Goal: Information Seeking & Learning: Learn about a topic

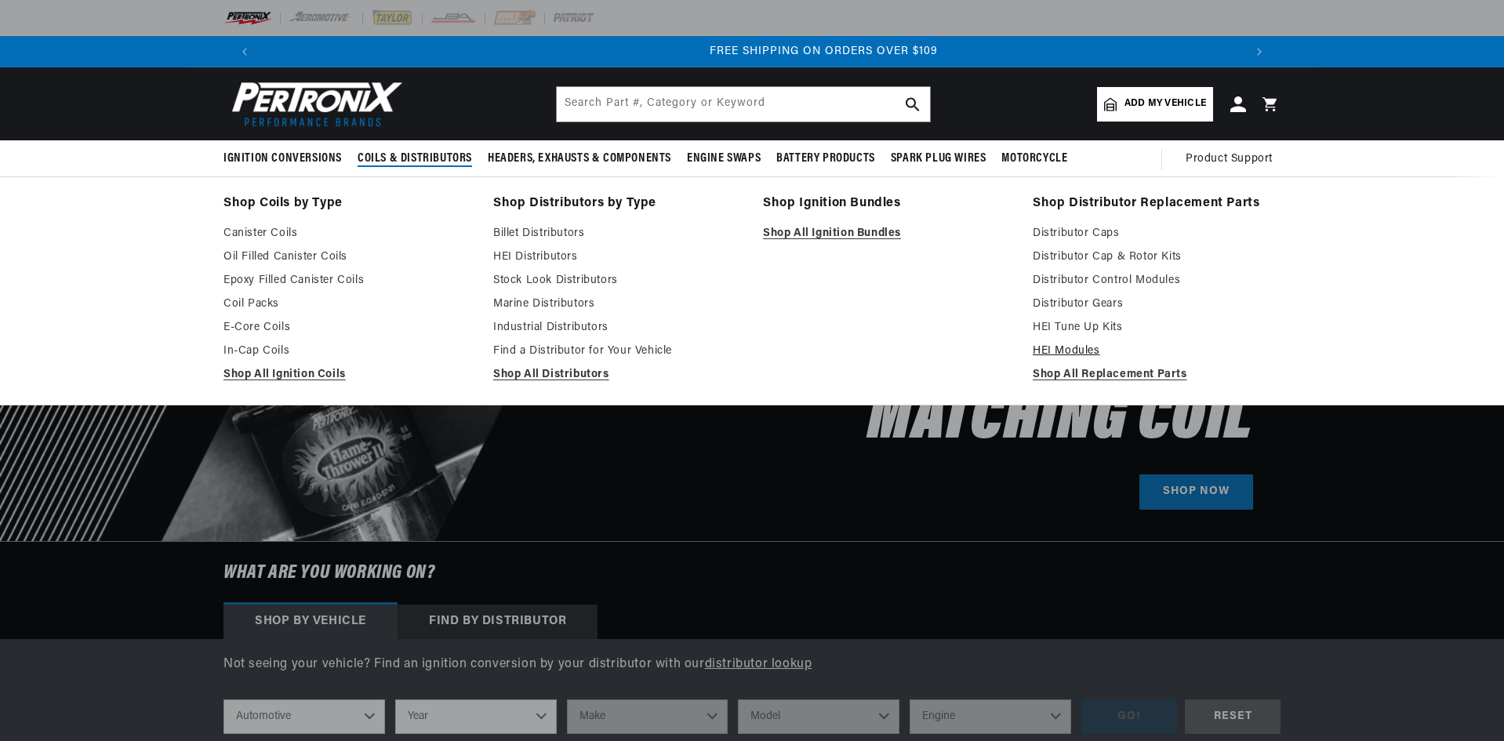
click at [1066, 346] on link "HEI Modules" at bounding box center [1157, 351] width 248 height 19
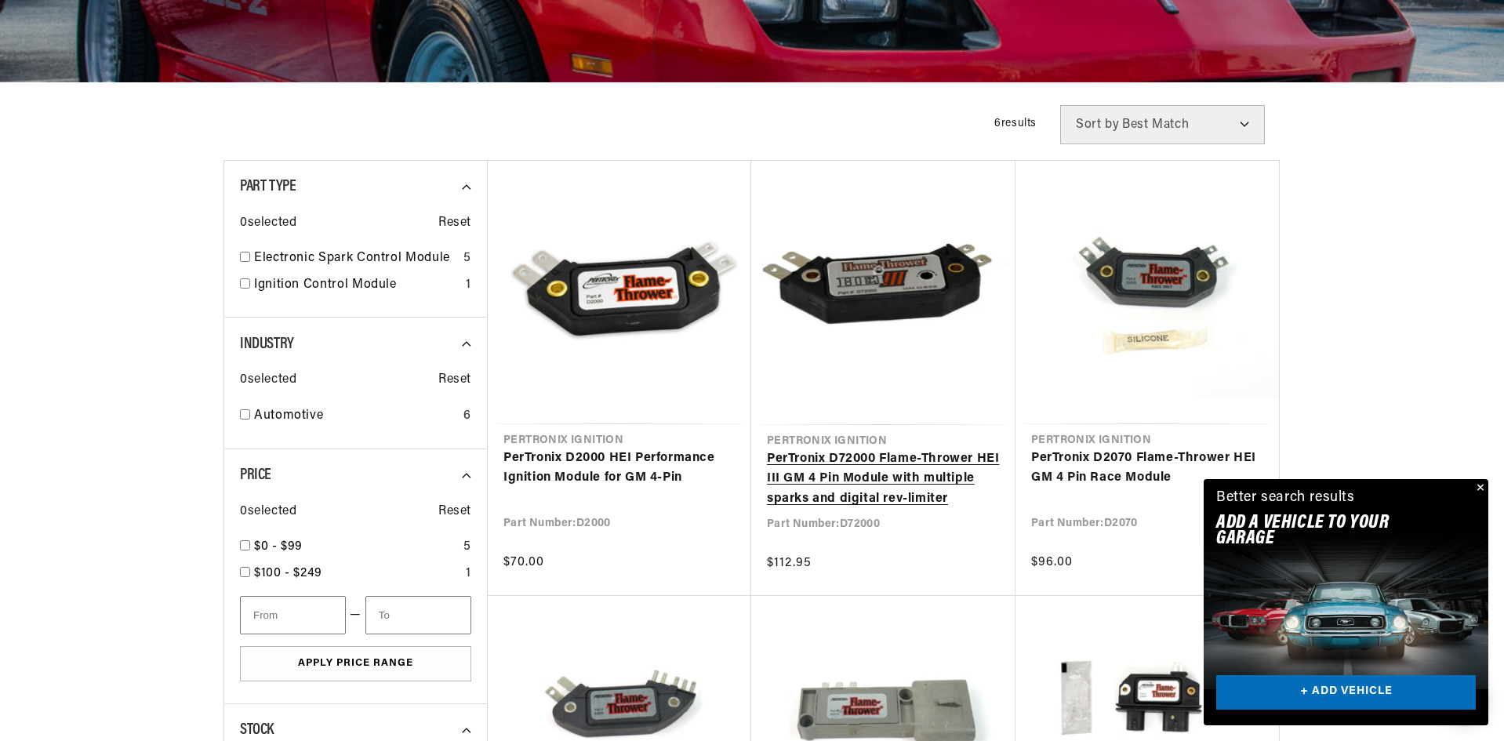
scroll to position [0, 980]
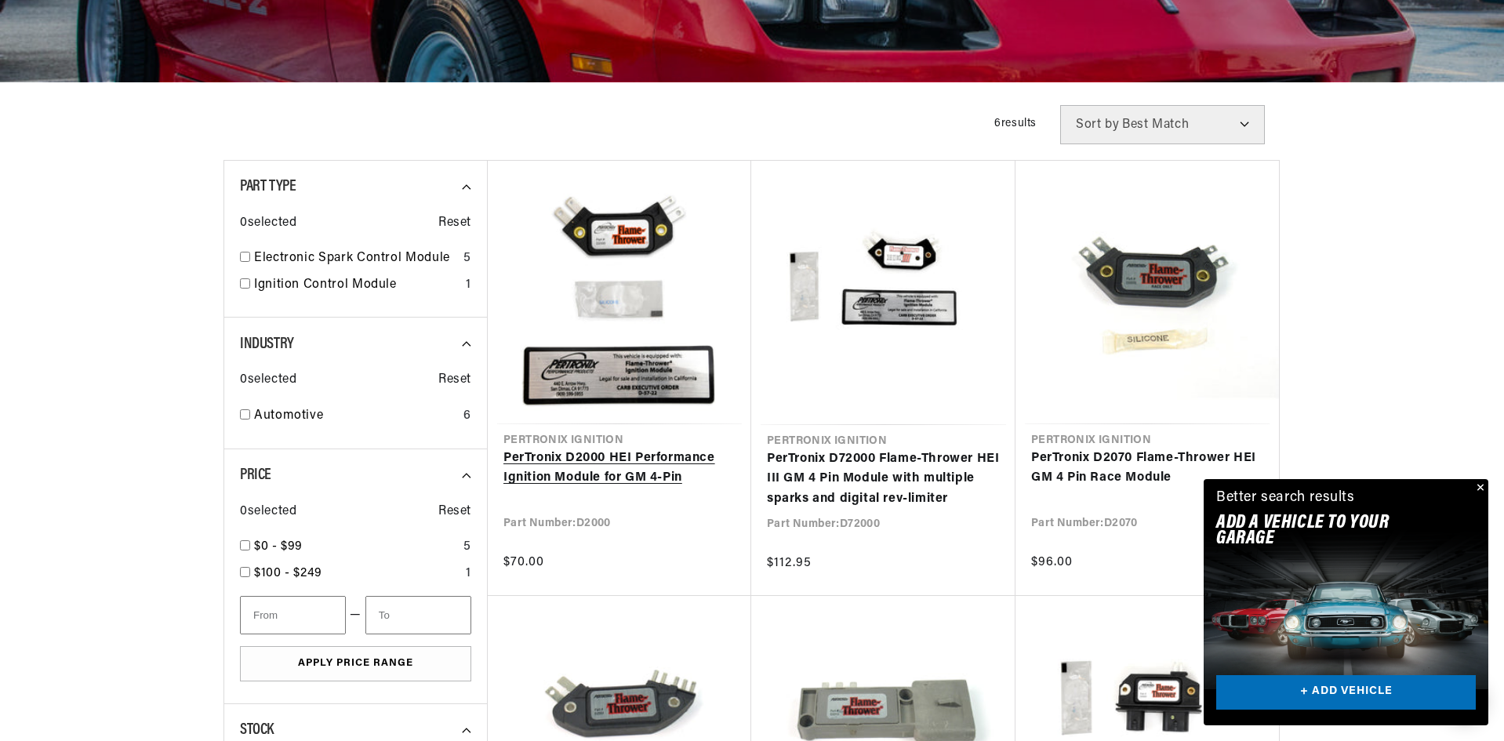
click at [666, 470] on link "PerTronix D2000 HEI Performance Ignition Module for GM 4-Pin" at bounding box center [620, 469] width 232 height 40
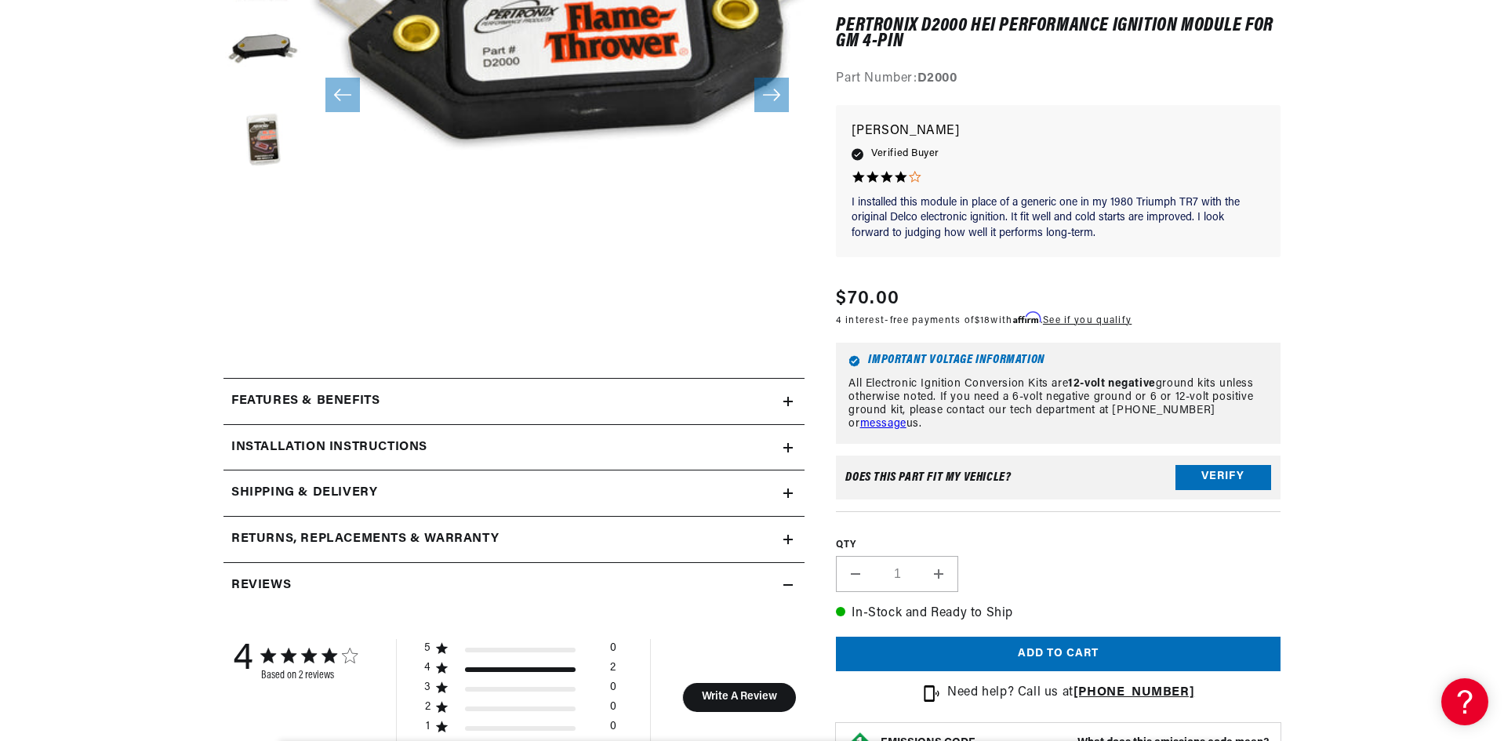
scroll to position [0, 1959]
click at [431, 400] on div "Features & Benefits" at bounding box center [504, 401] width 560 height 20
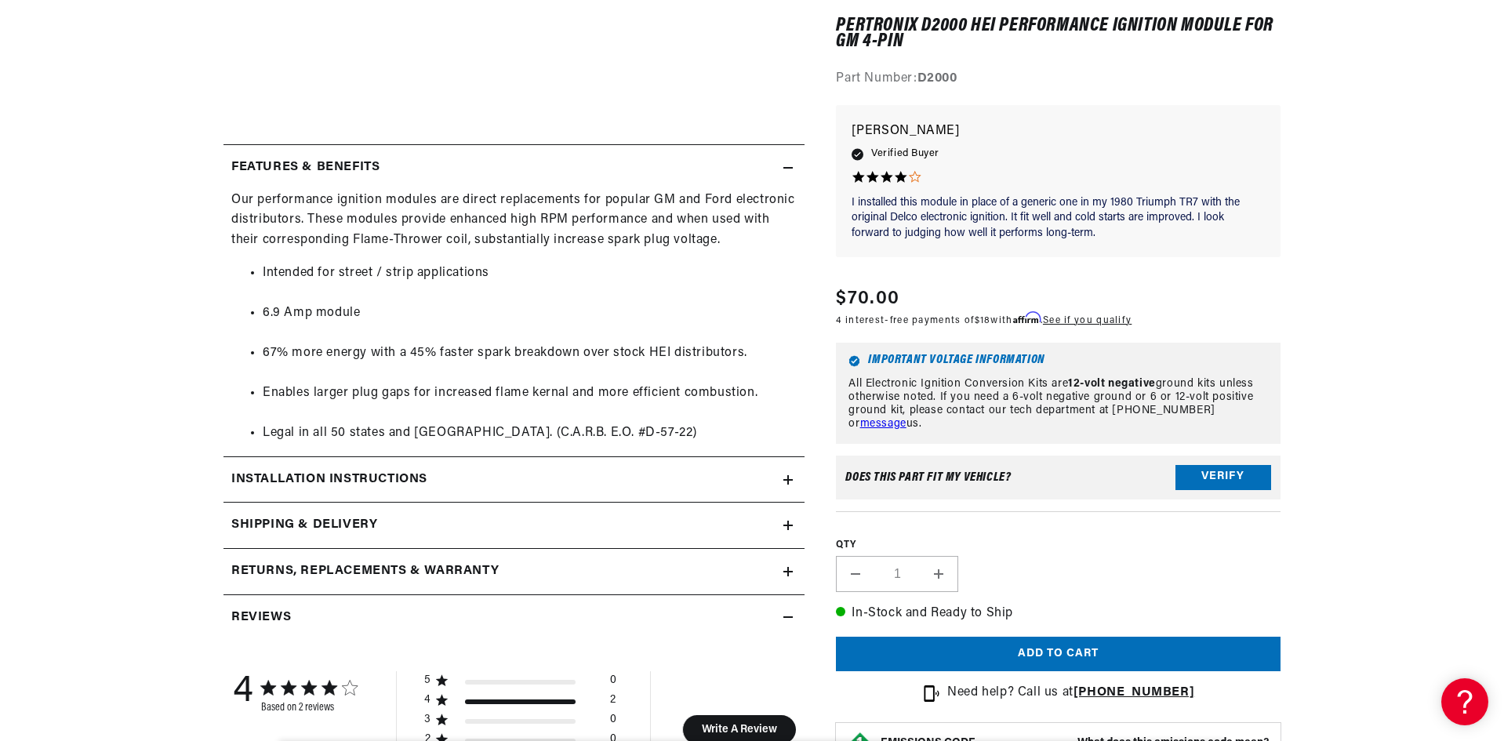
scroll to position [627, 0]
click at [310, 487] on h2 "Installation instructions" at bounding box center [329, 478] width 196 height 20
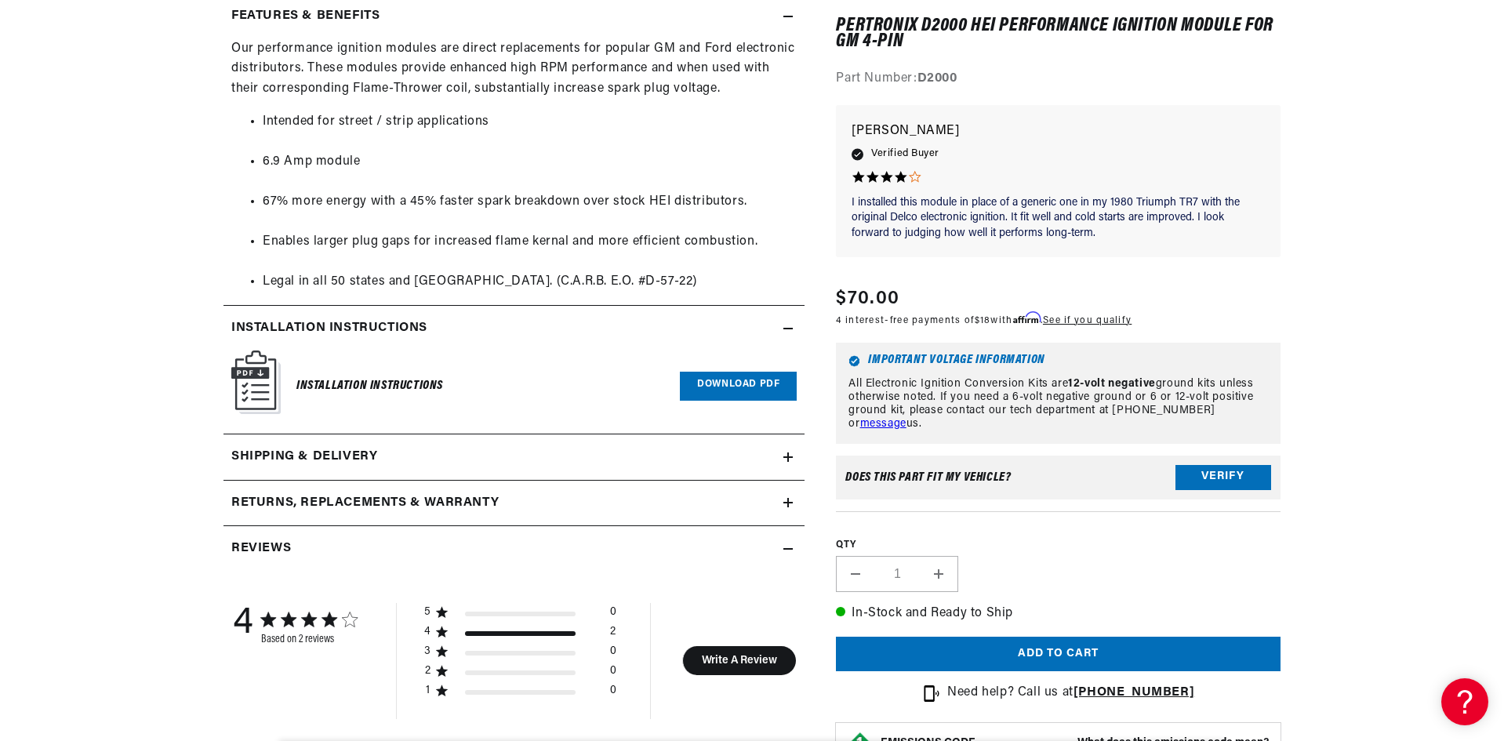
scroll to position [784, 0]
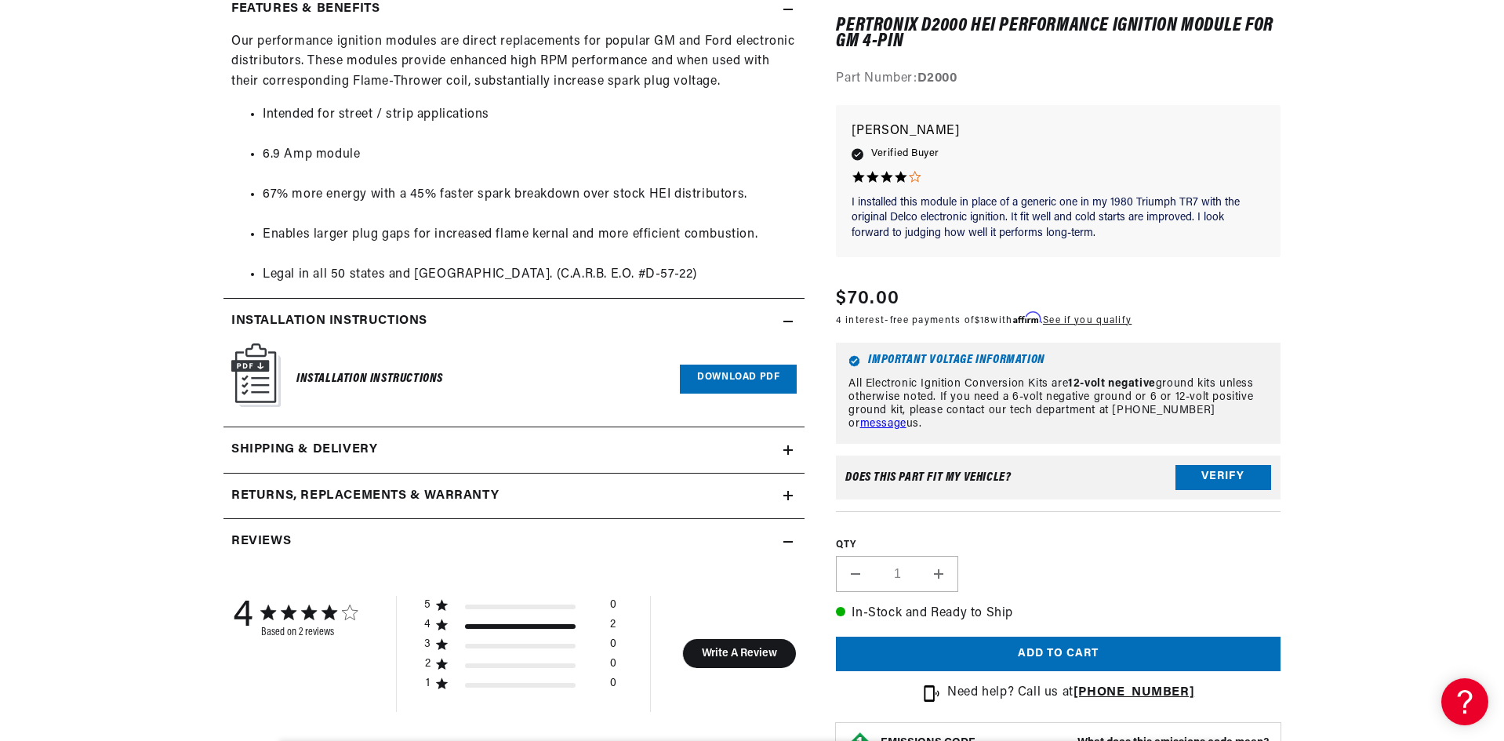
click at [708, 372] on link "Download PDF" at bounding box center [738, 379] width 117 height 29
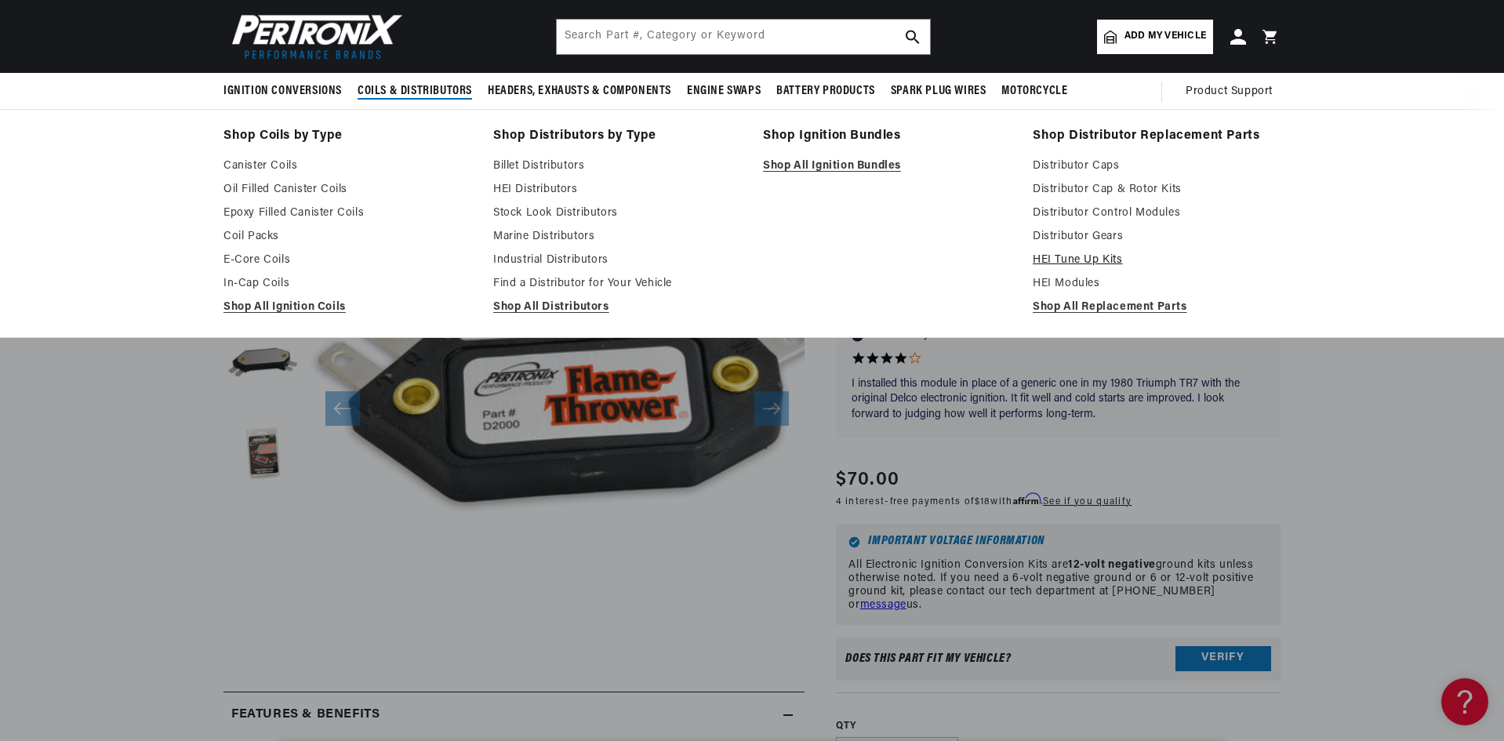
scroll to position [0, 0]
click at [1087, 256] on link "HEI Tune Up Kits" at bounding box center [1157, 260] width 248 height 19
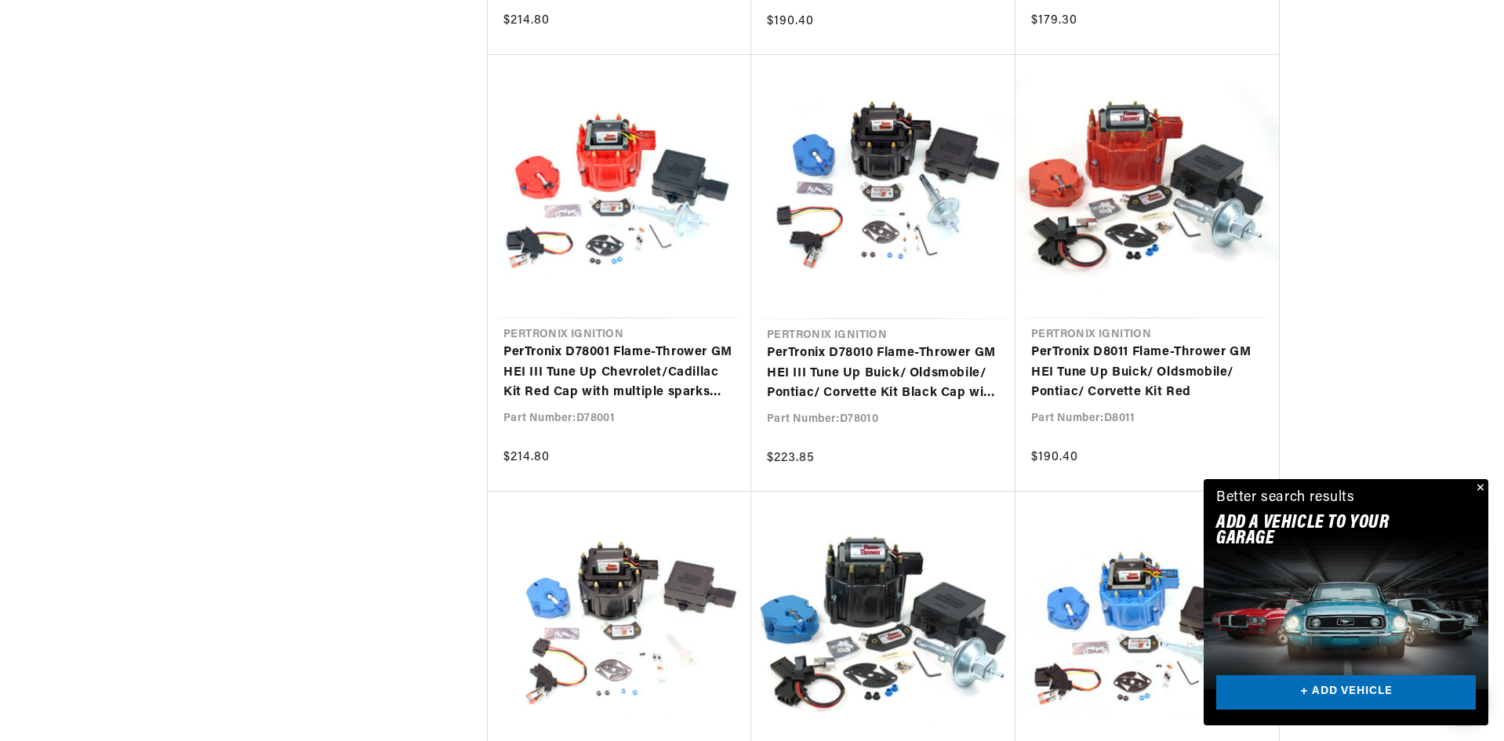
scroll to position [1333, 0]
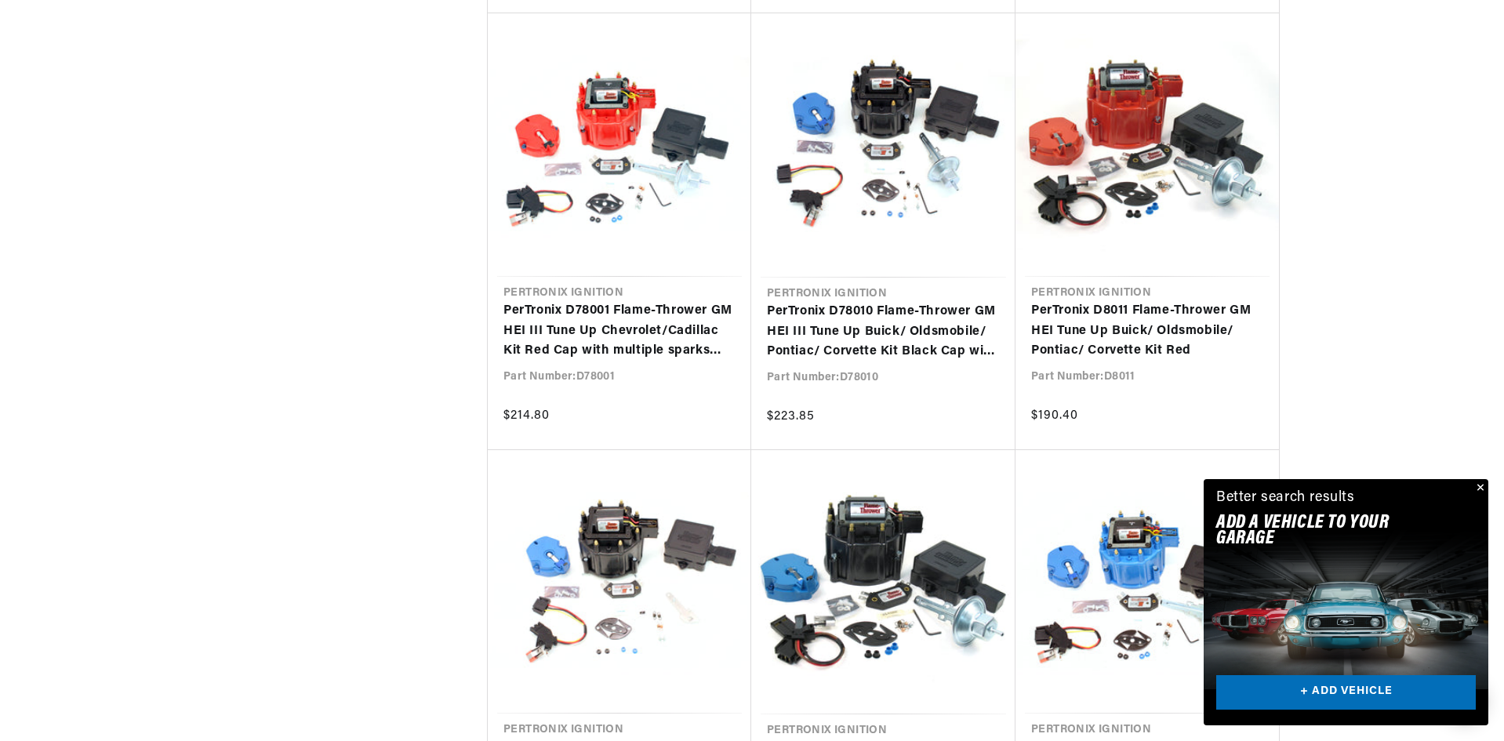
click at [1479, 482] on button "Close" at bounding box center [1479, 488] width 19 height 19
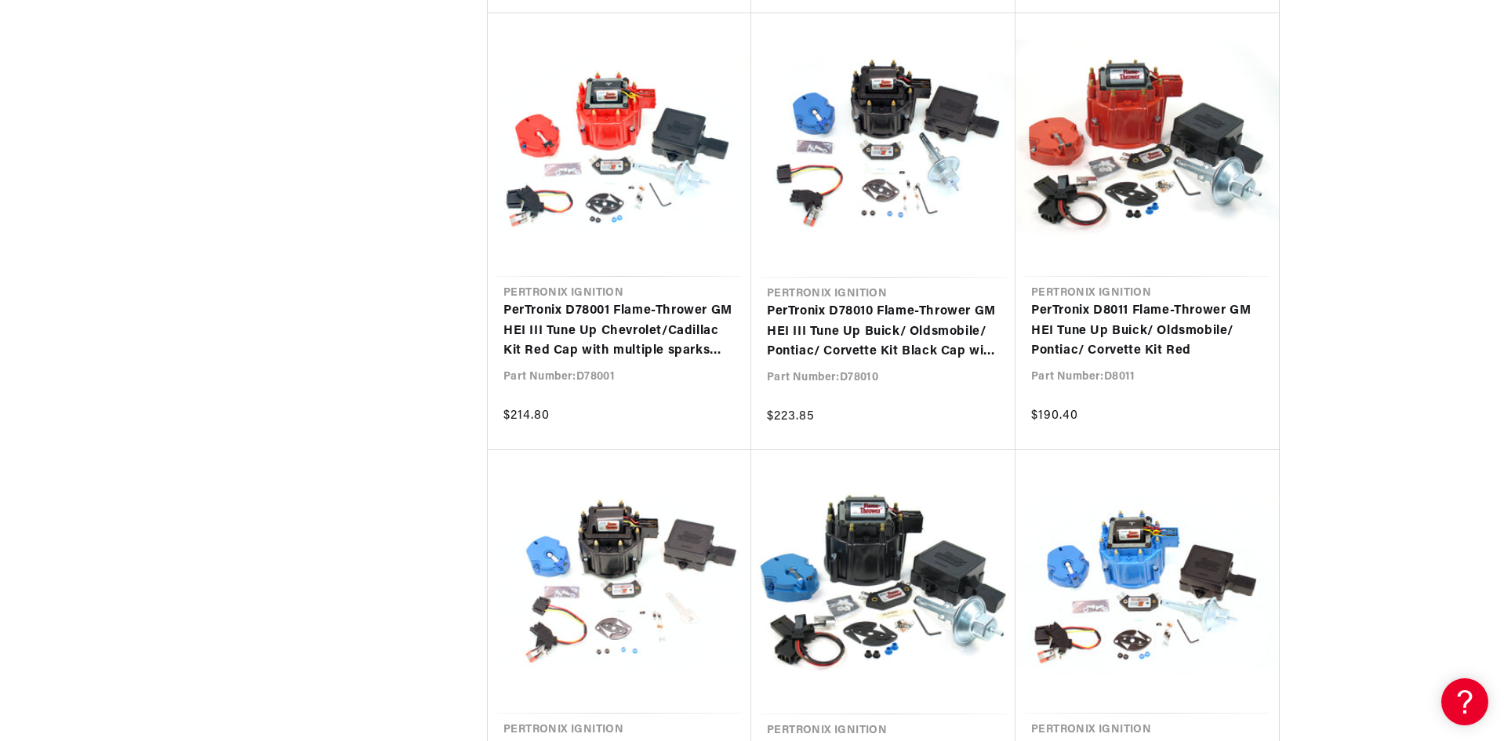
scroll to position [0, 980]
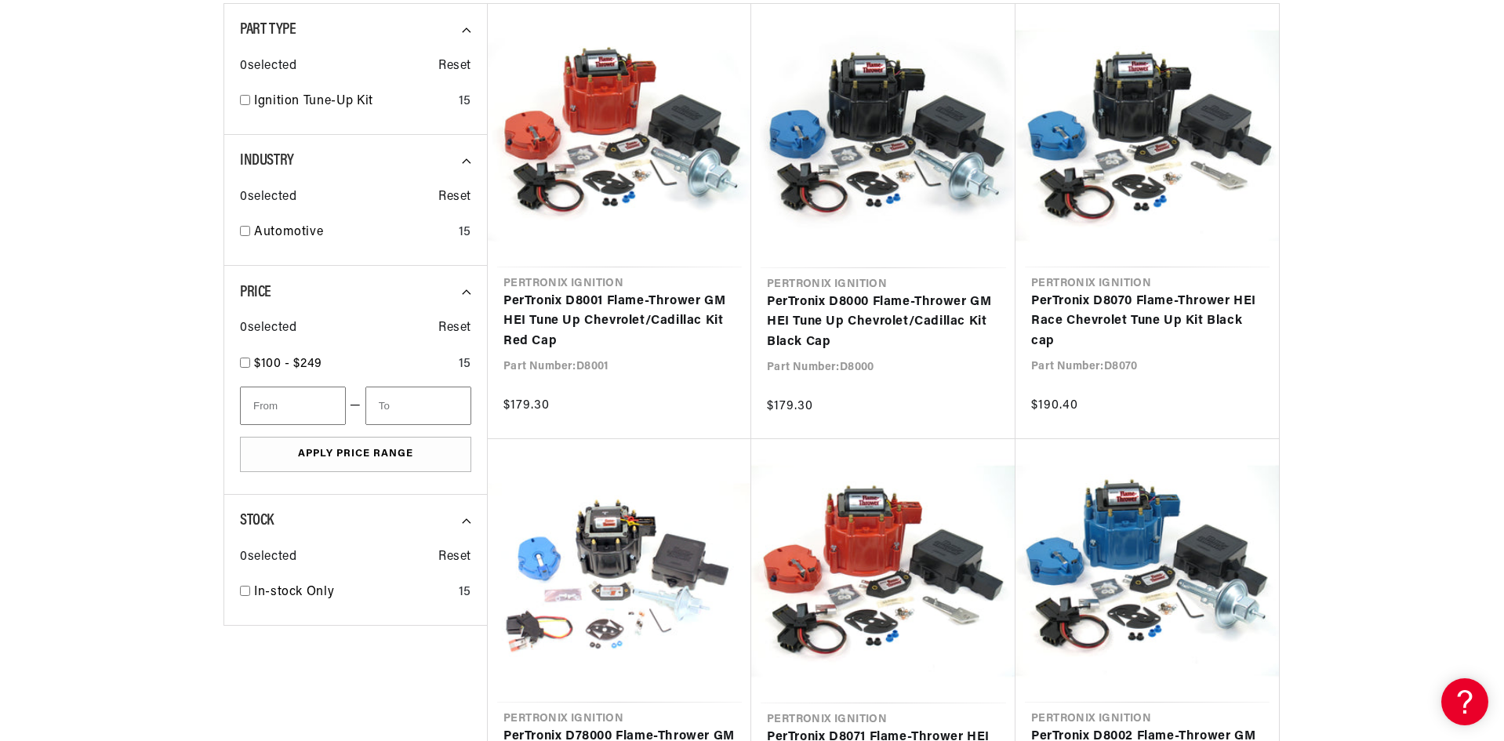
scroll to position [0, 1058]
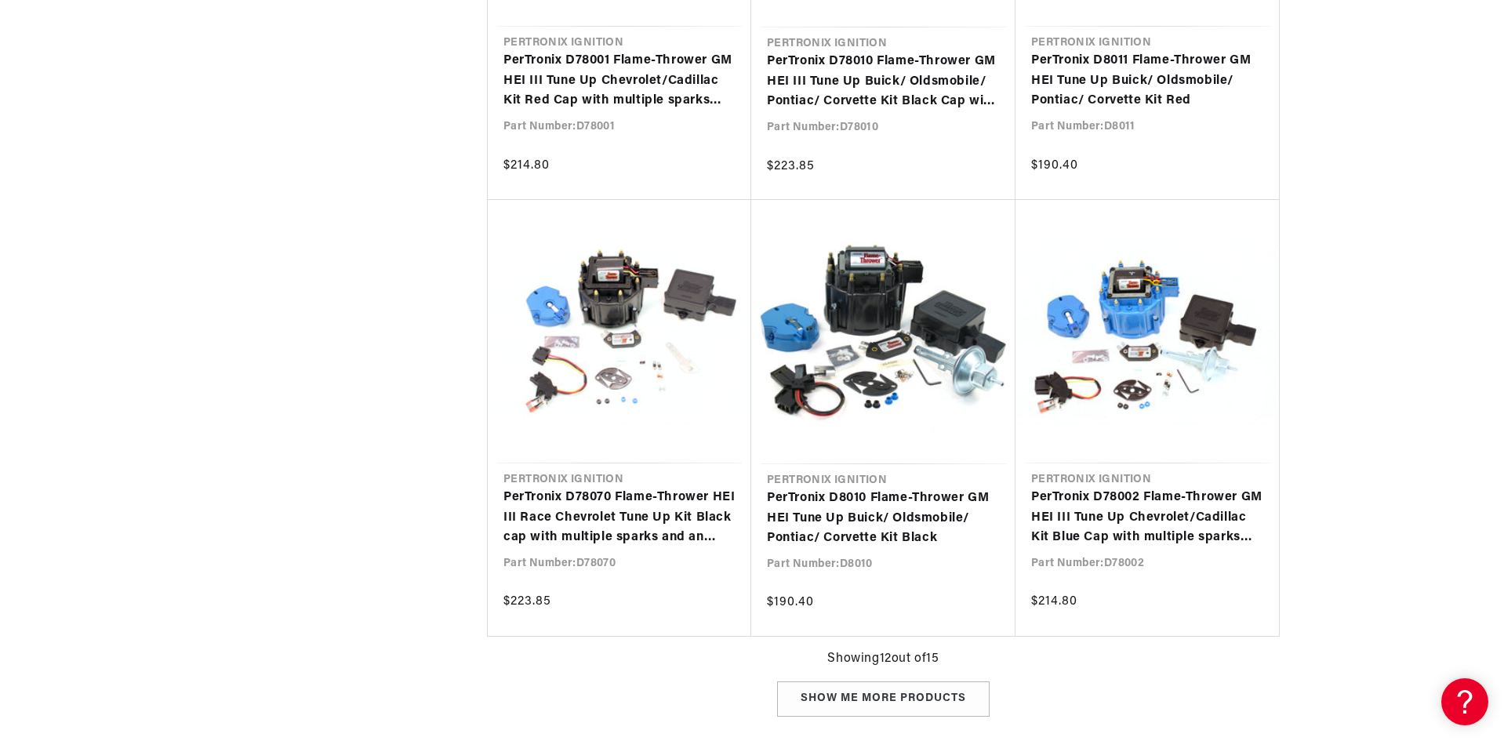
scroll to position [1584, 0]
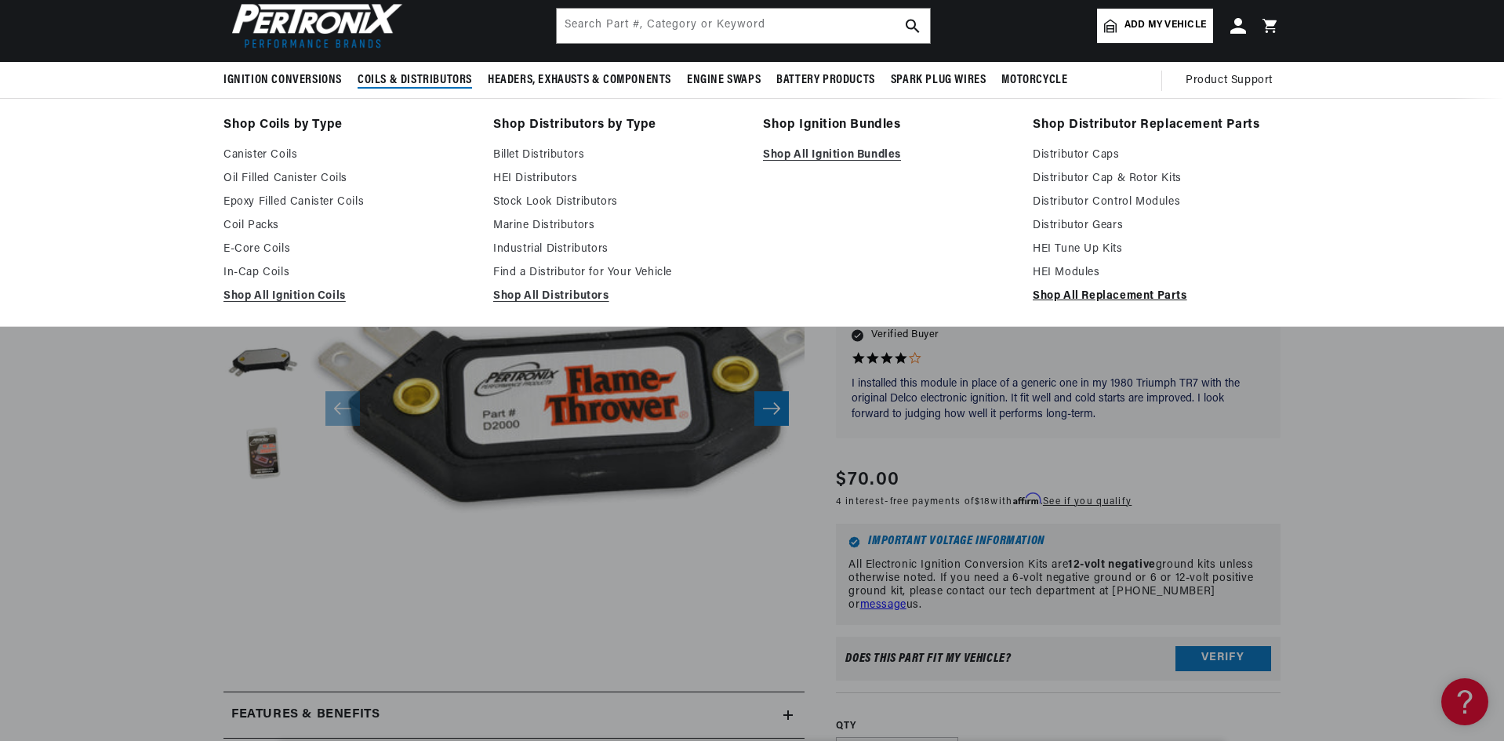
click at [1093, 289] on link "Shop All Replacement Parts" at bounding box center [1157, 296] width 248 height 19
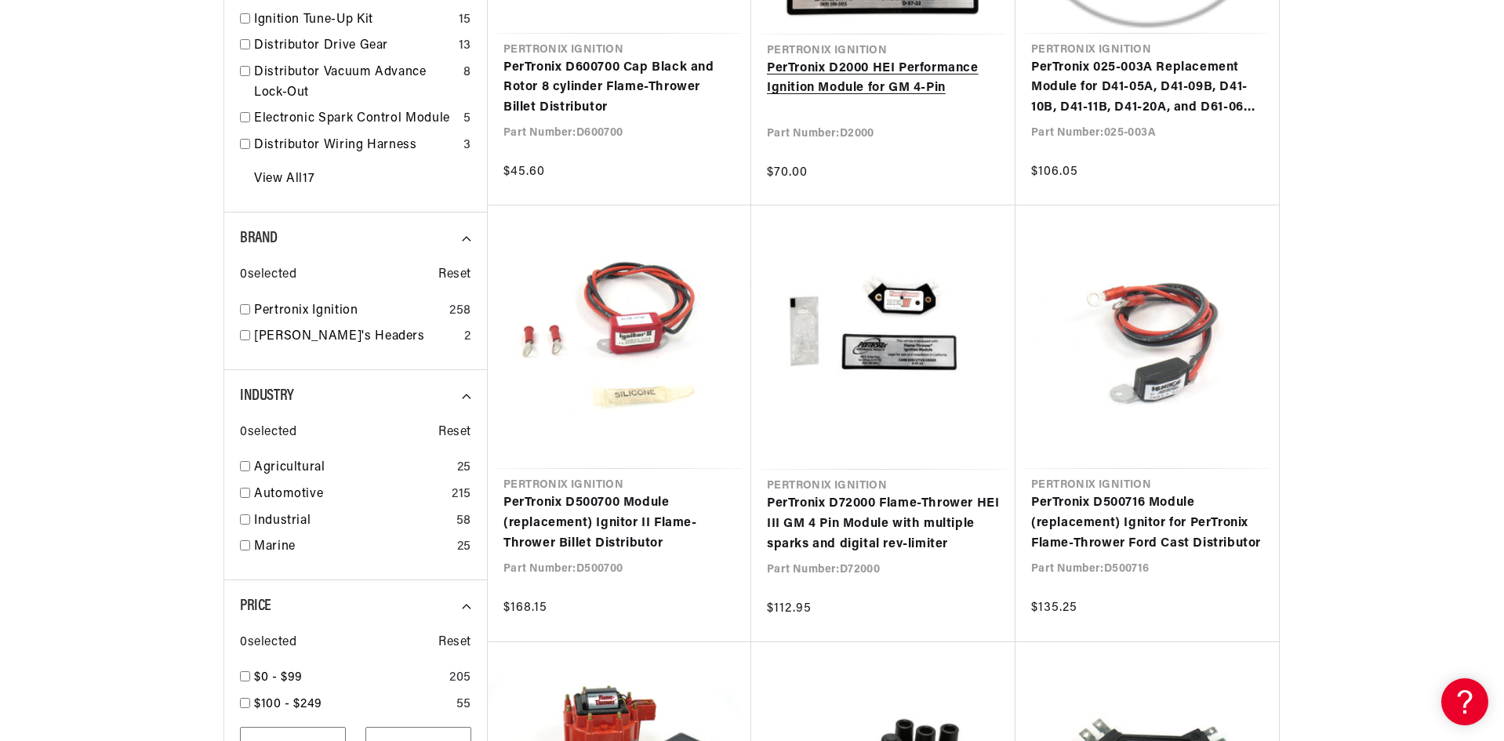
scroll to position [706, 0]
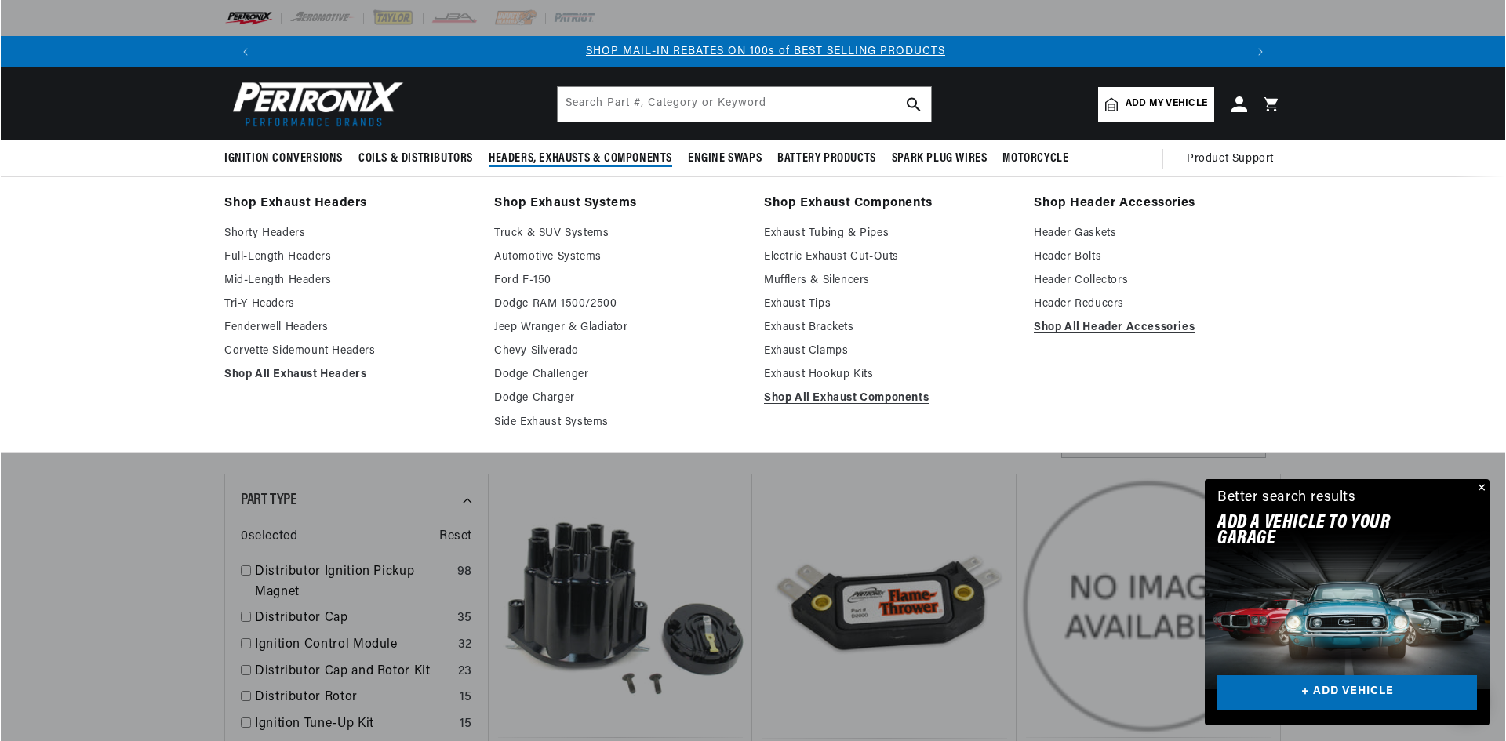
scroll to position [0, 980]
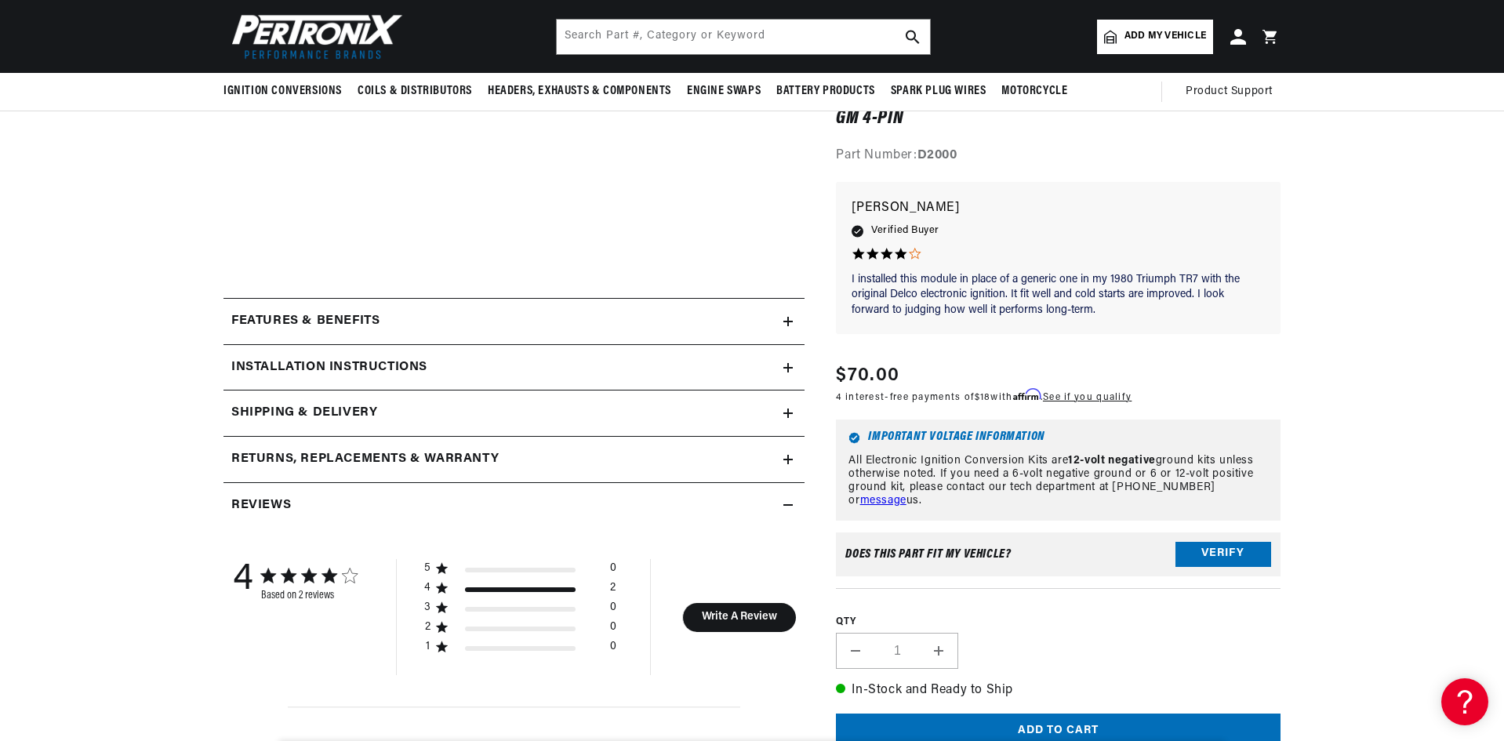
scroll to position [471, 0]
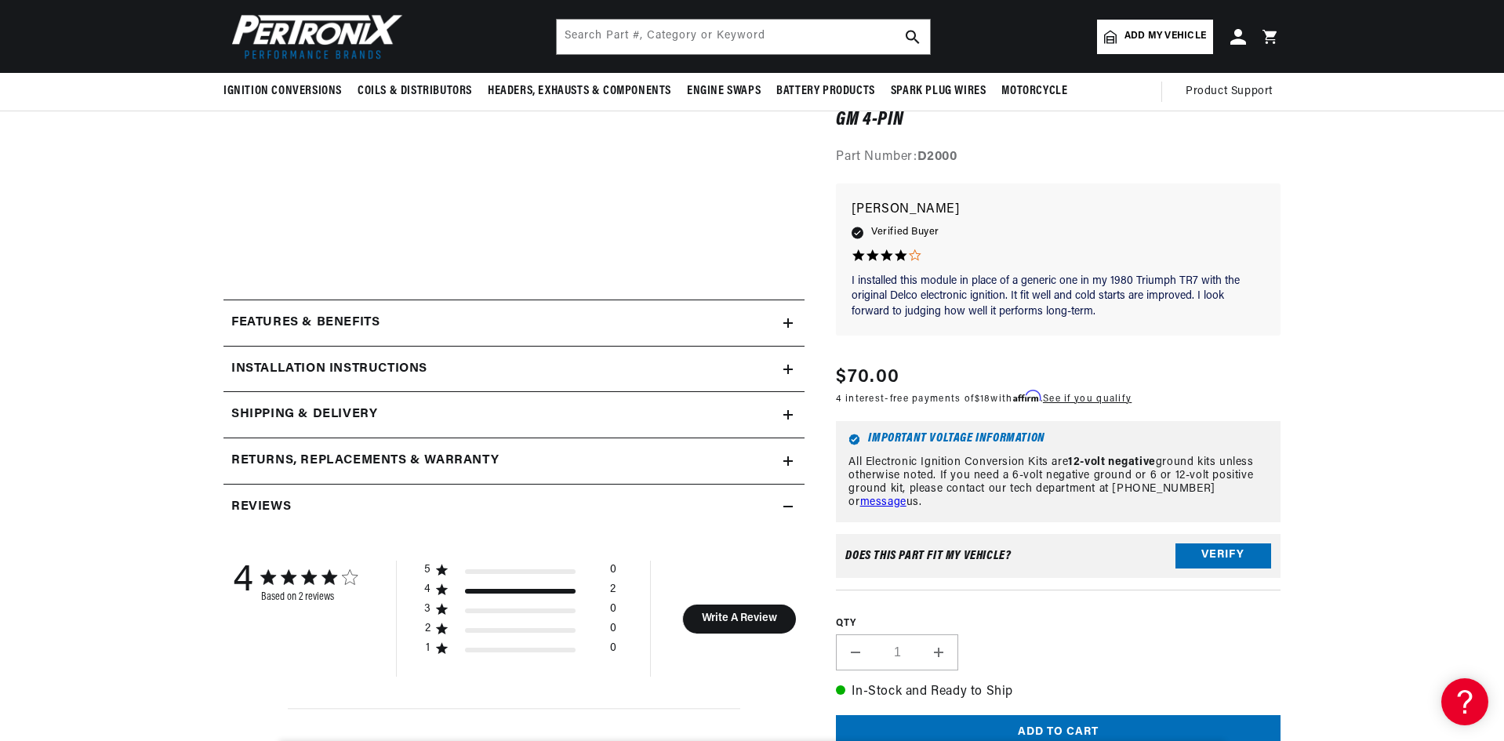
click at [602, 352] on summary "Installation instructions" at bounding box center [514, 369] width 581 height 45
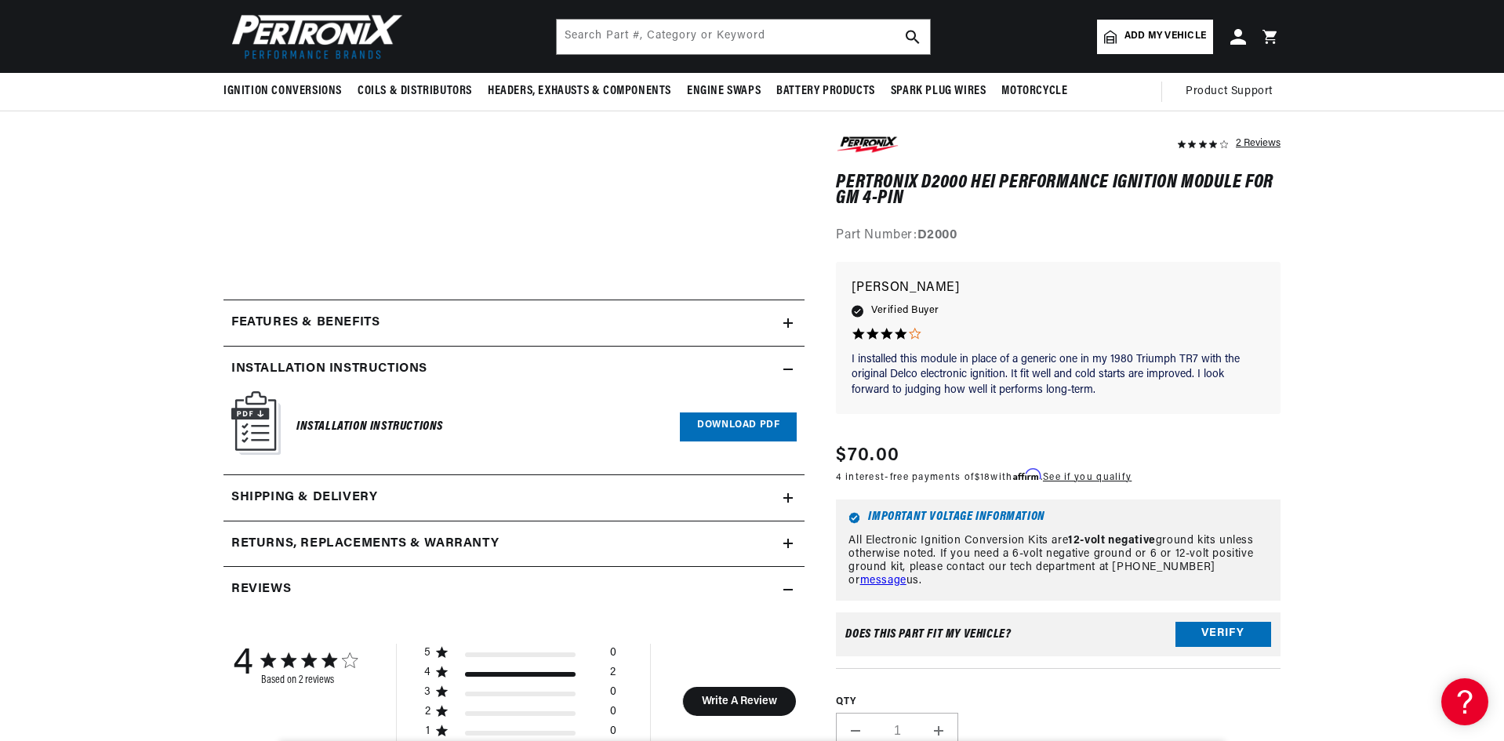
click at [781, 422] on link "Download PDF" at bounding box center [738, 427] width 117 height 29
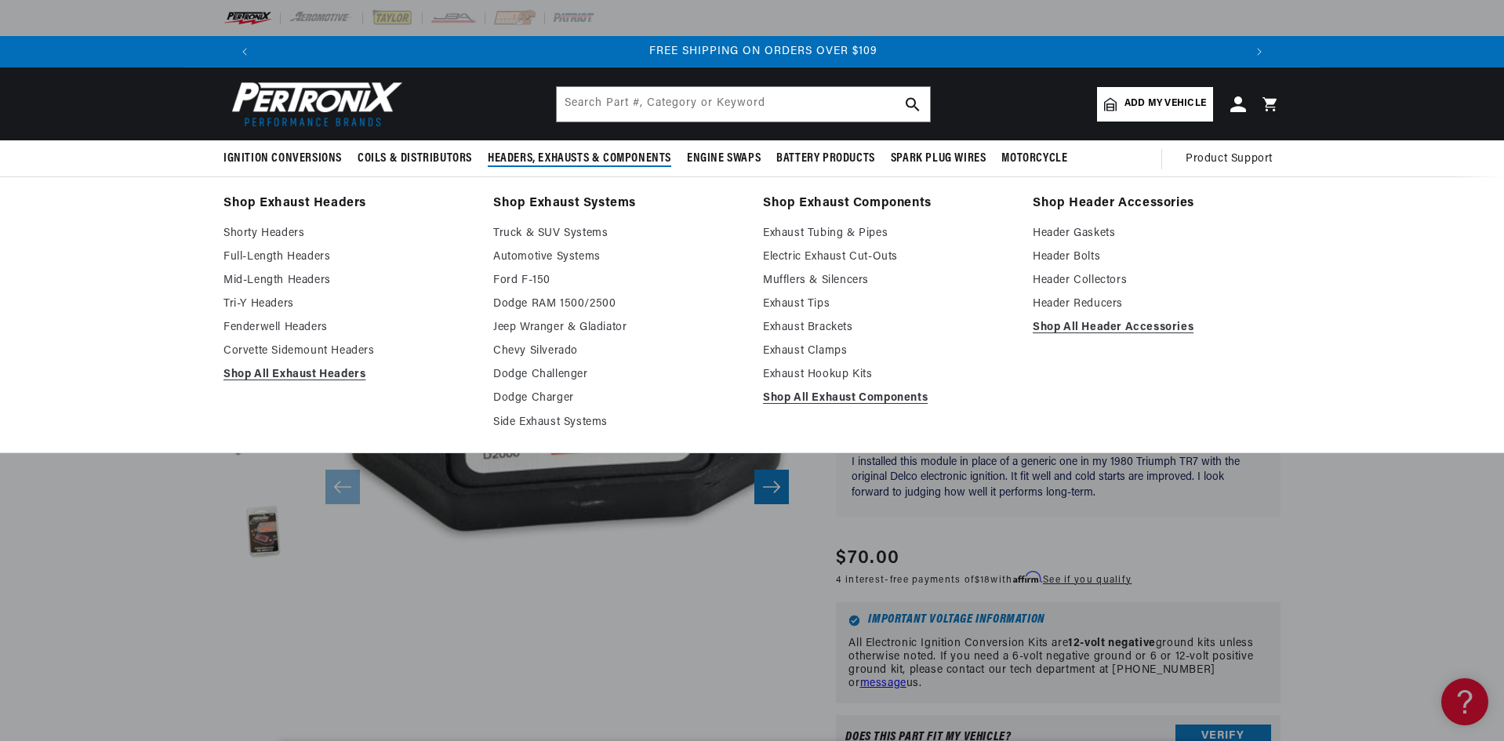
scroll to position [0, 1959]
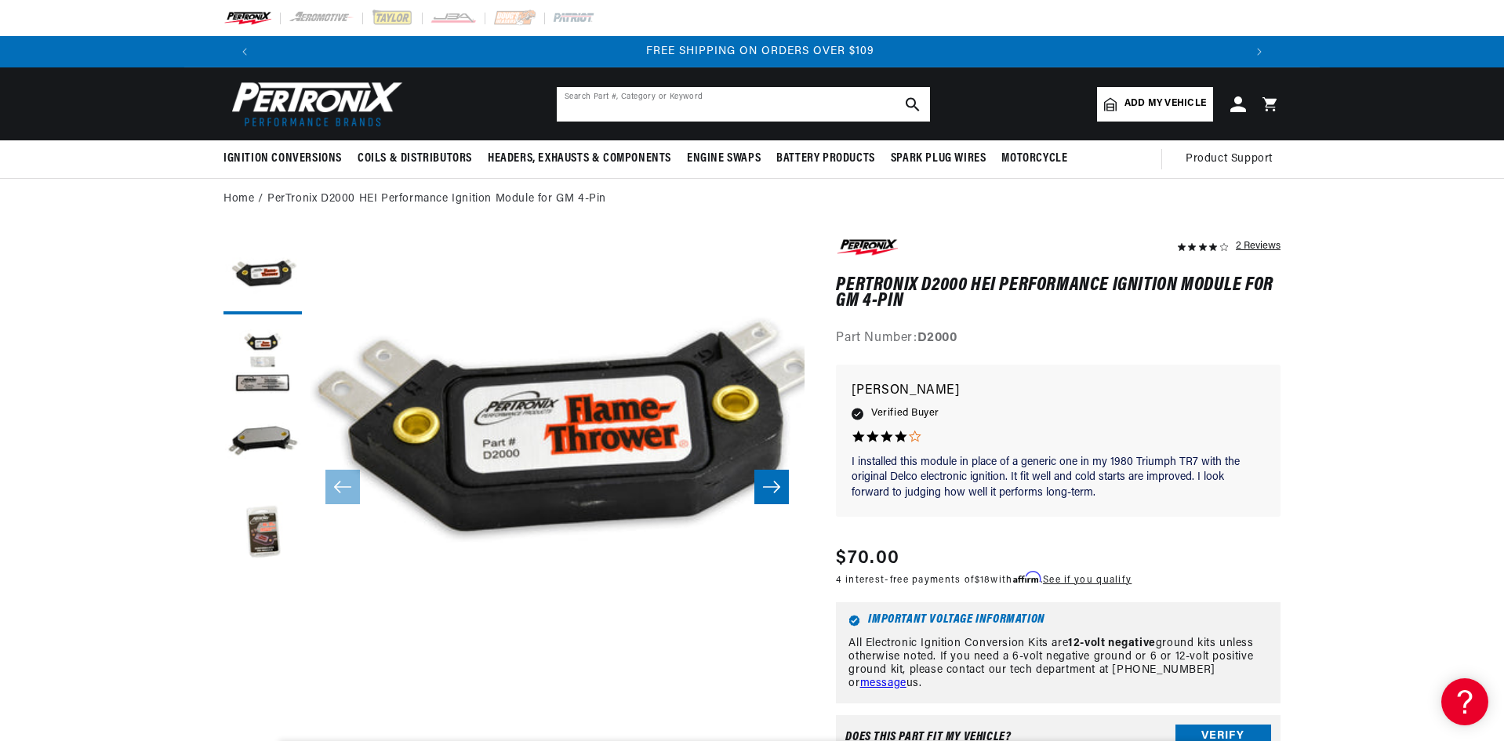
click at [696, 111] on input "text" at bounding box center [743, 104] width 373 height 35
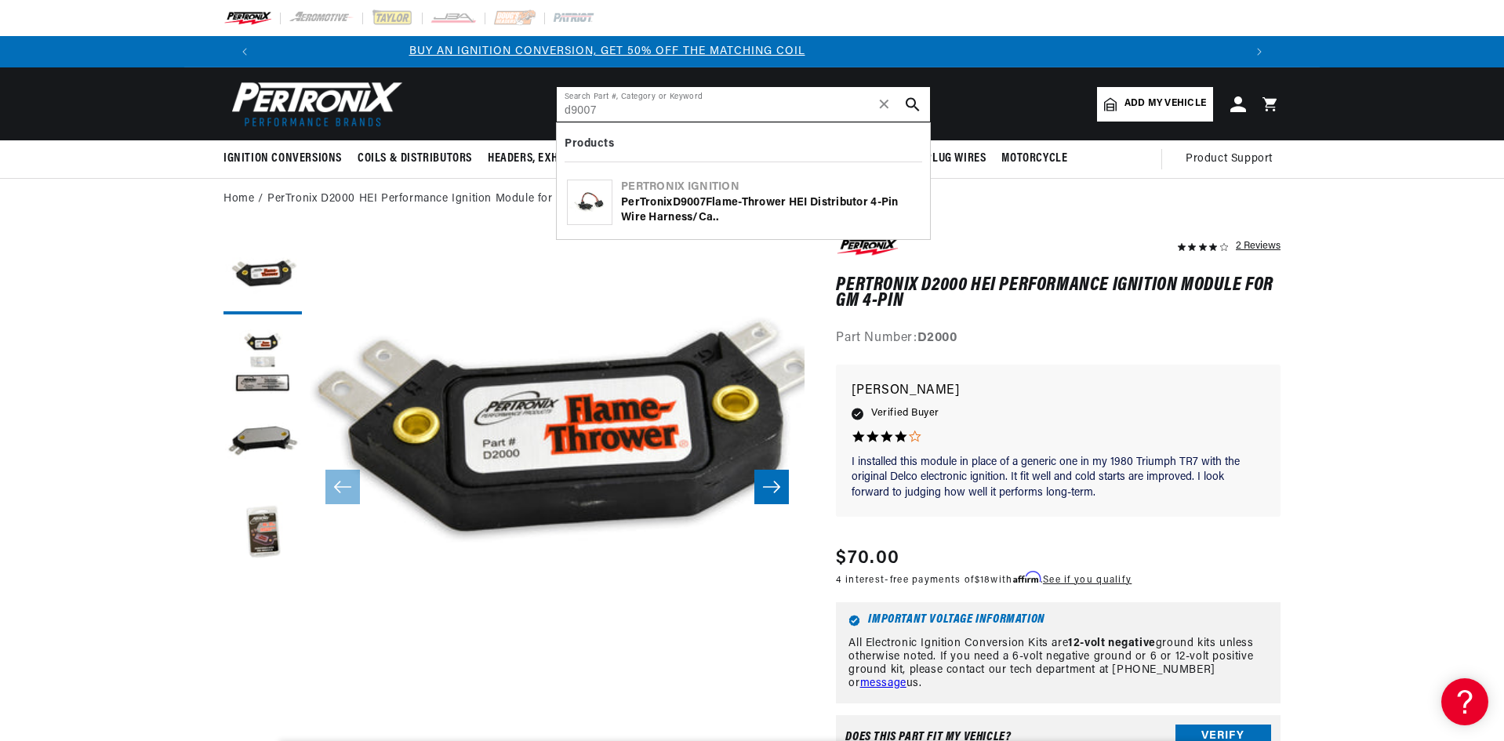
scroll to position [0, 0]
type input "d9007"
click at [741, 207] on div "PerTronix D9007 Flame-Thrower HEI Distributor 4-Pin Wire Harness/Ca.." at bounding box center [770, 210] width 299 height 31
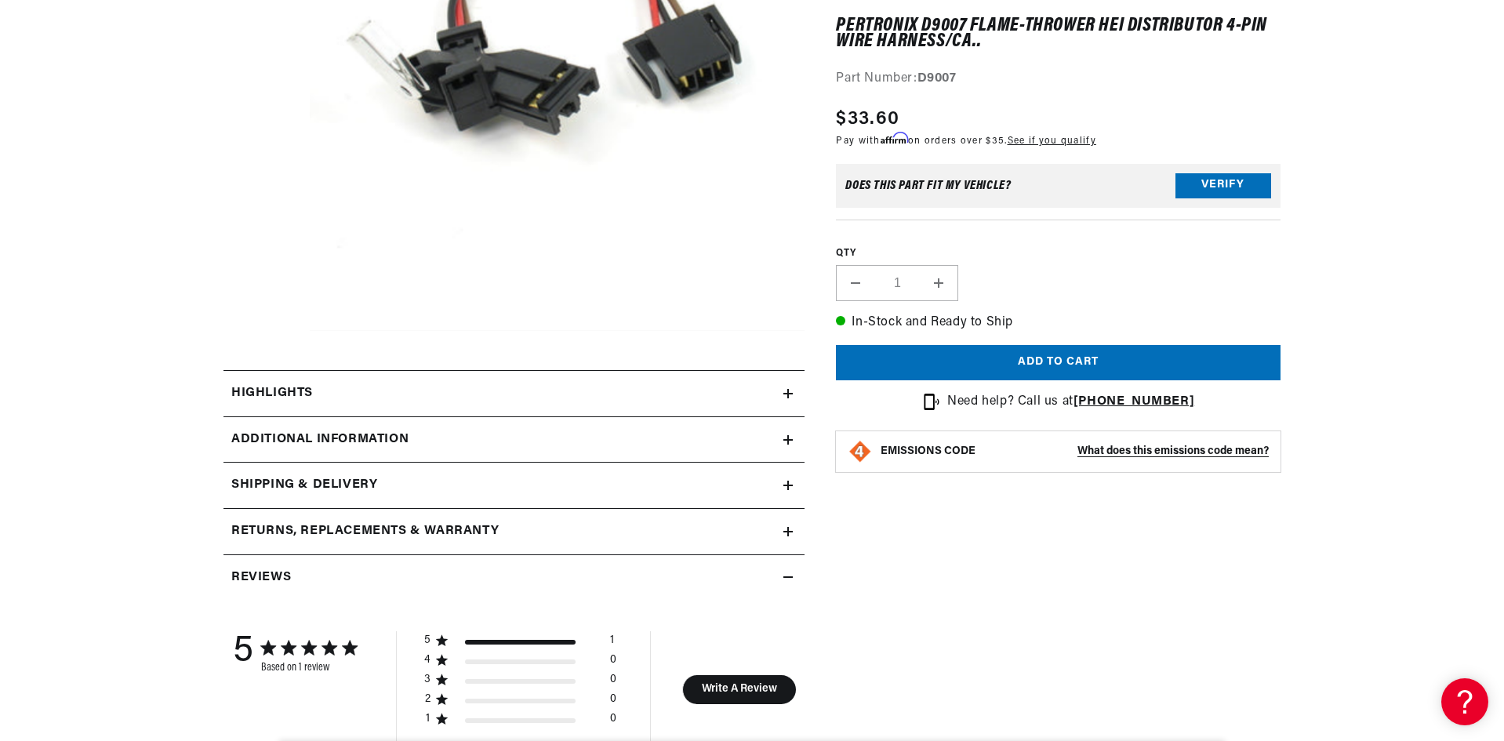
scroll to position [0, 1959]
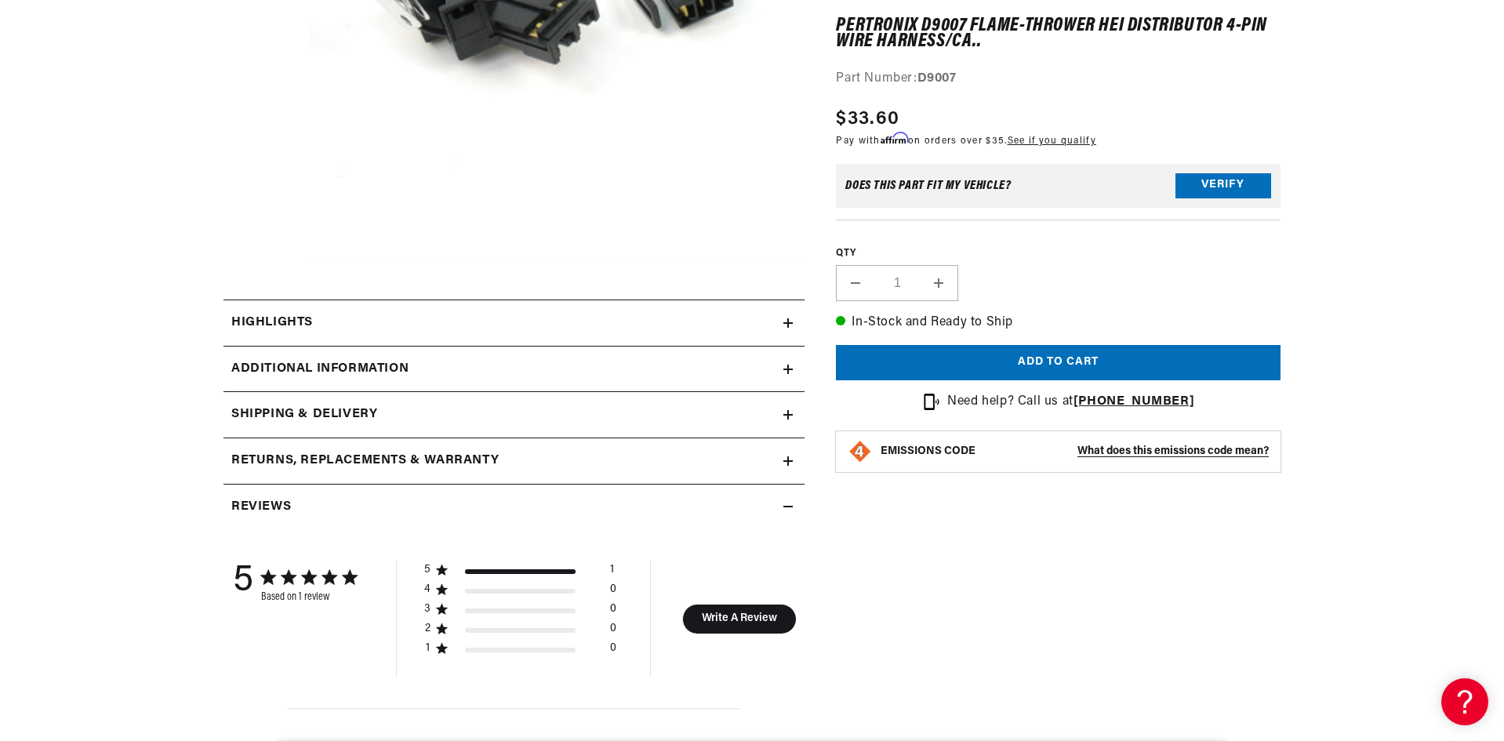
click at [332, 364] on h2 "Additional Information" at bounding box center [319, 369] width 177 height 20
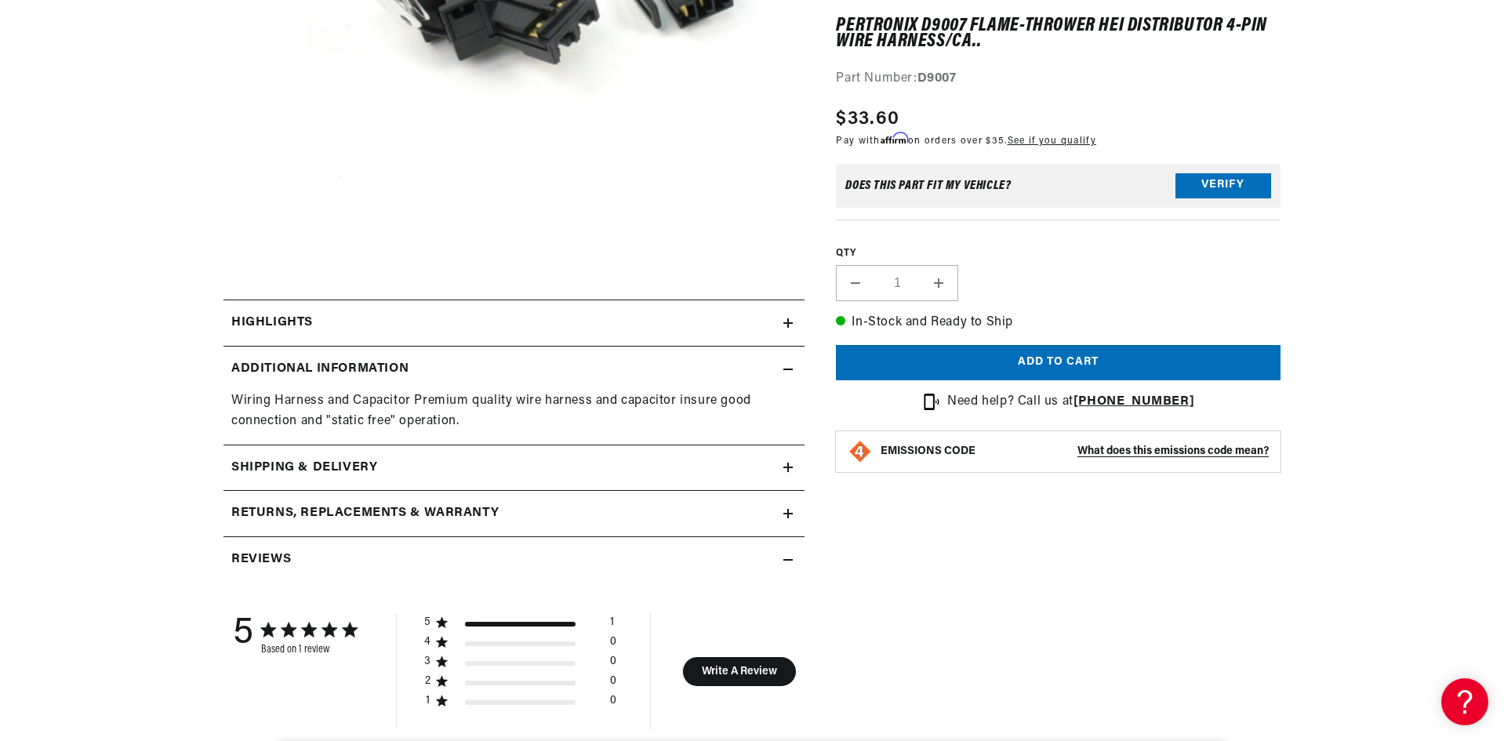
scroll to position [0, 0]
click at [271, 310] on summary "Highlights" at bounding box center [514, 322] width 581 height 45
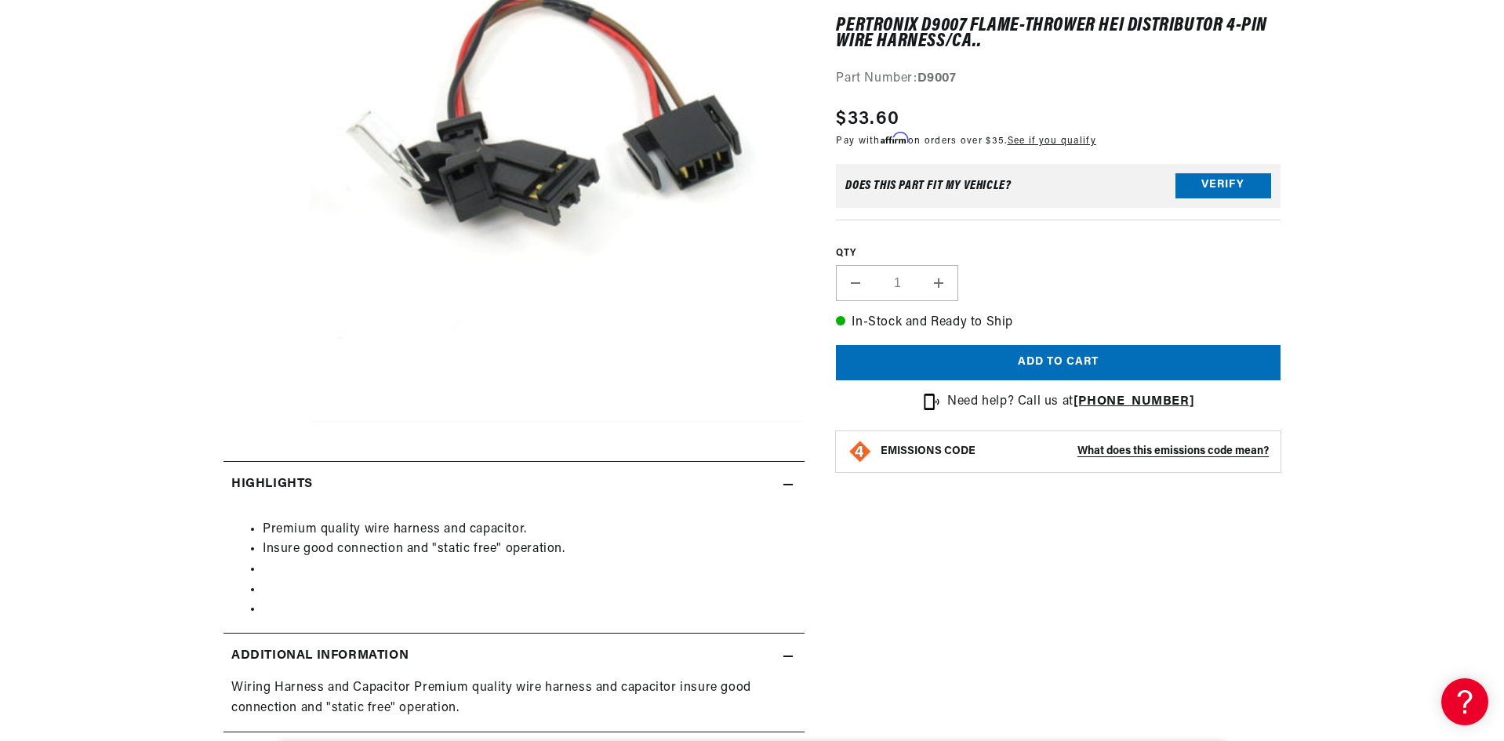
scroll to position [392, 0]
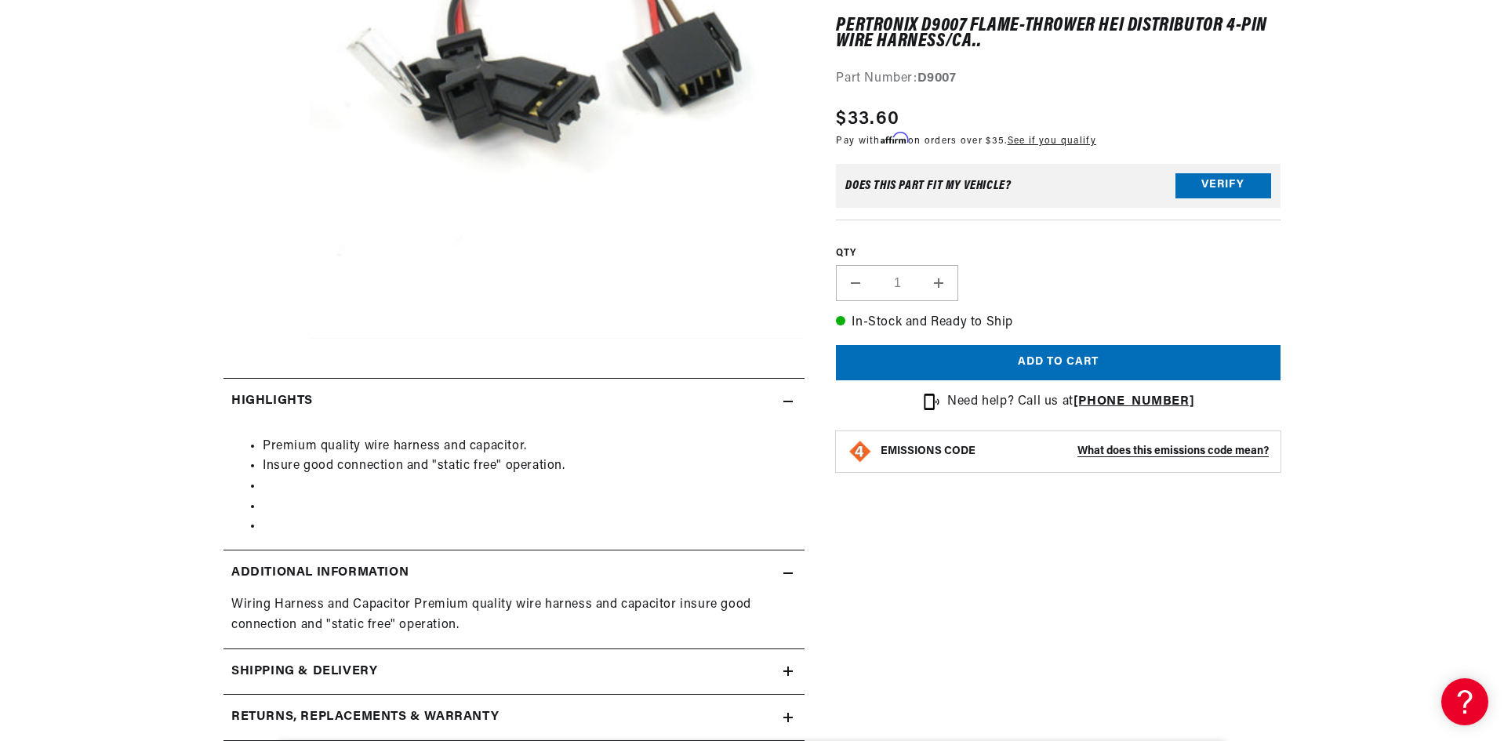
click at [395, 406] on div "Highlights" at bounding box center [504, 401] width 560 height 20
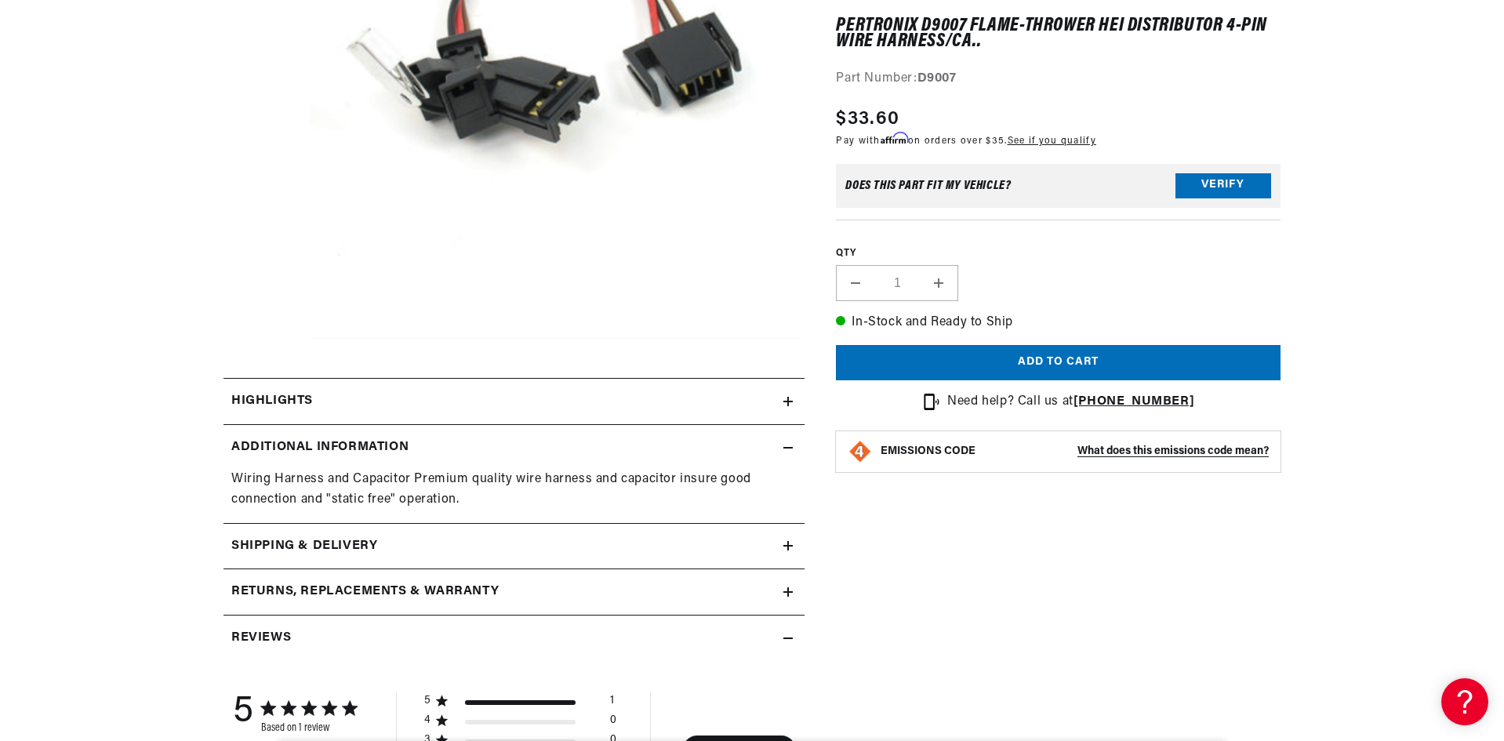
scroll to position [0, 0]
click at [389, 445] on h2 "Additional Information" at bounding box center [319, 448] width 177 height 20
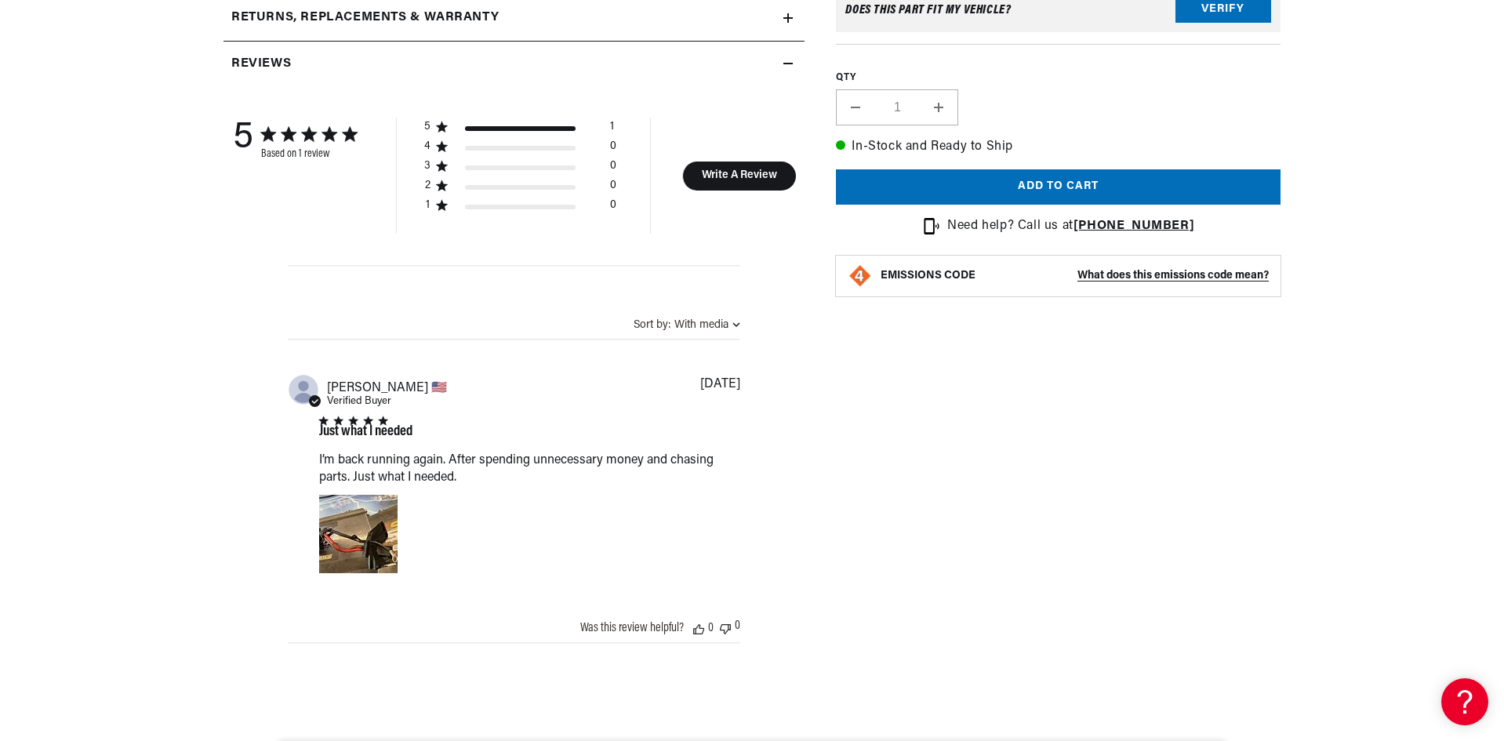
scroll to position [1098, 0]
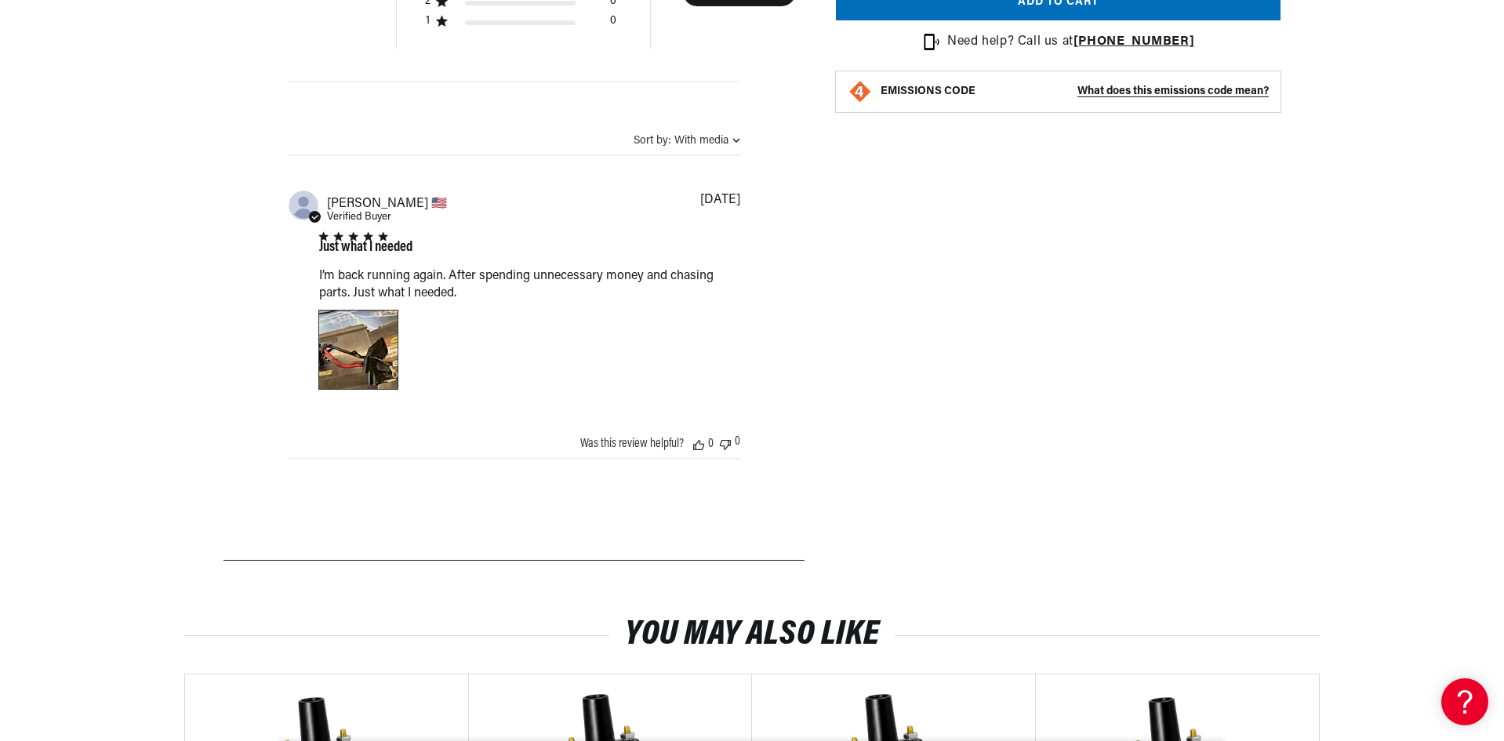
click at [346, 359] on div "Image of Review by Lorenzo H. on June 17, 23 number 1" at bounding box center [358, 350] width 78 height 78
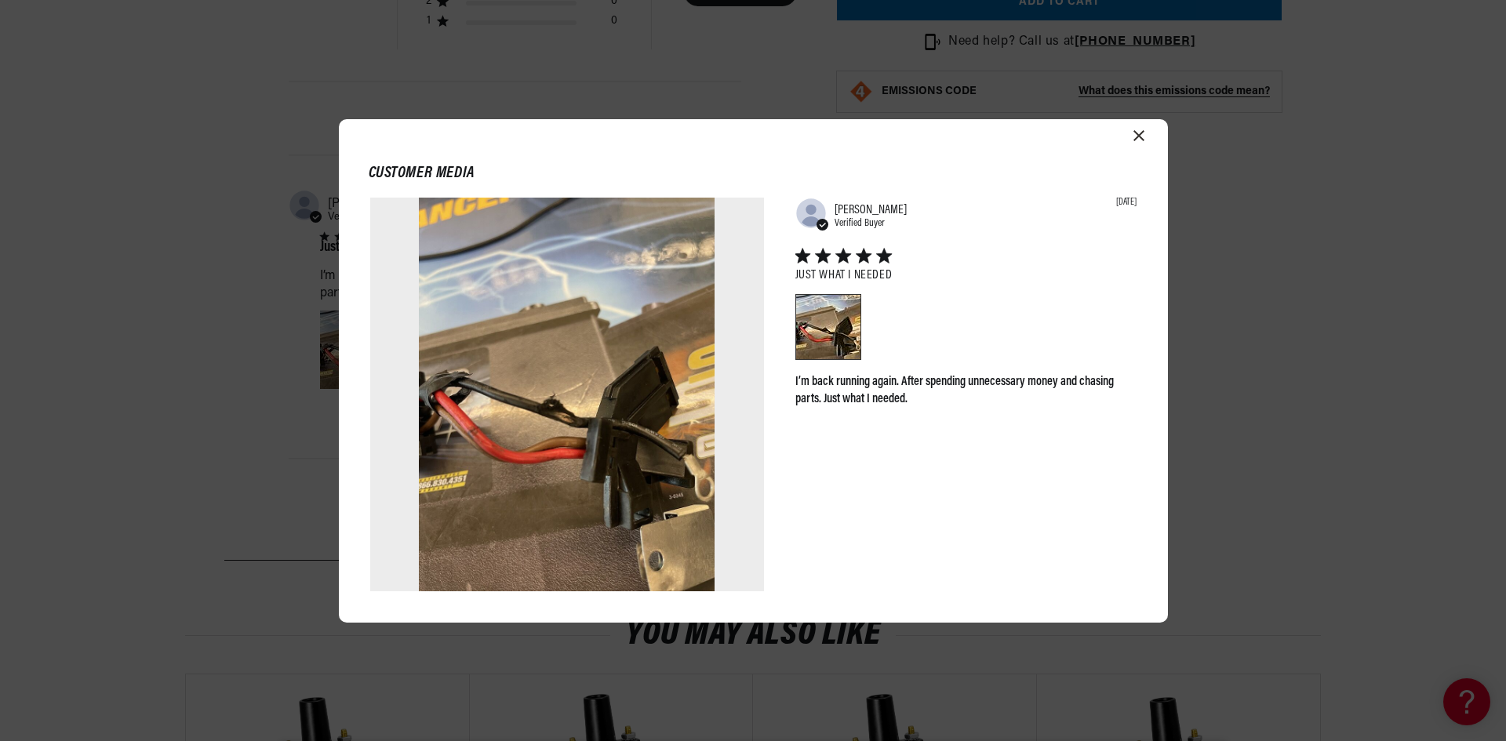
scroll to position [0, 1959]
click at [1137, 133] on icon "Close modal" at bounding box center [1138, 135] width 11 height 11
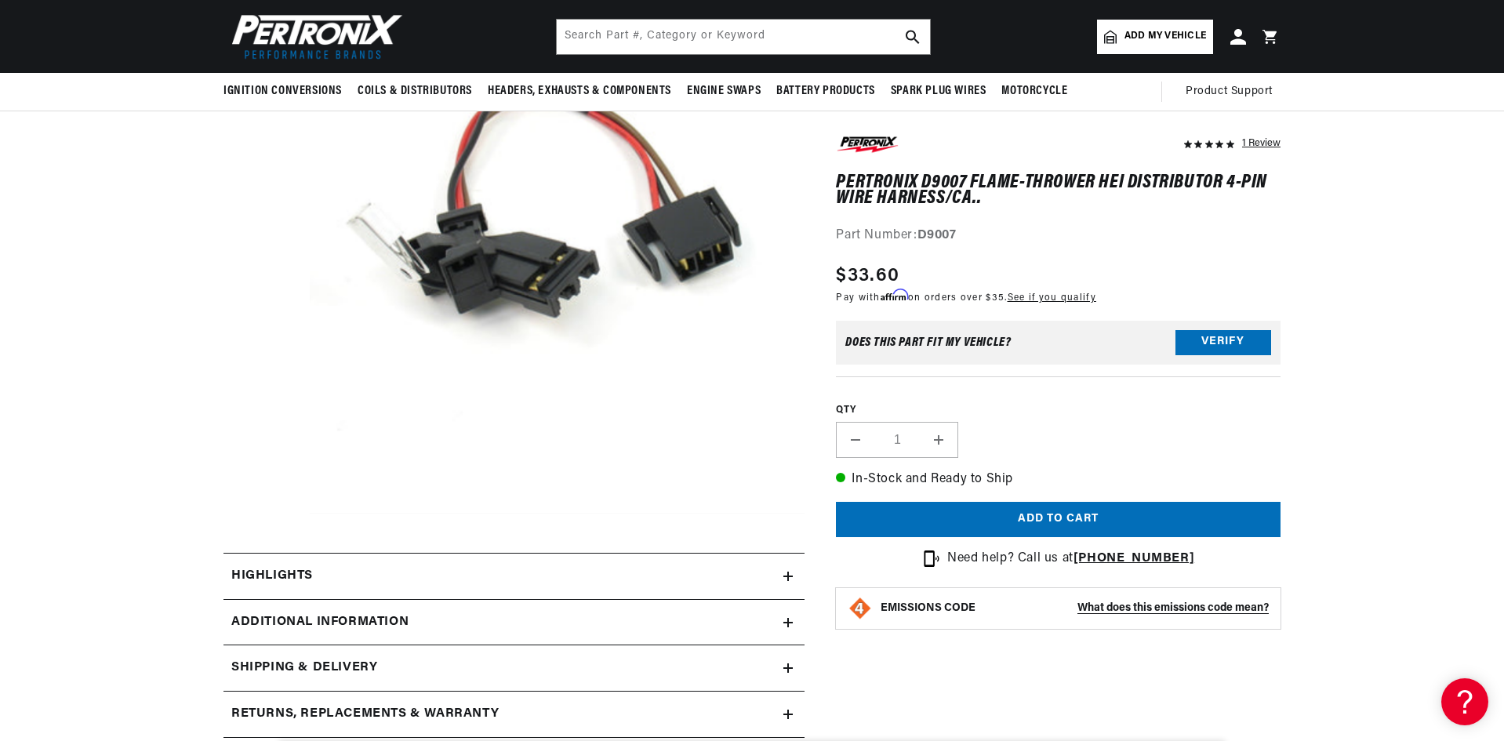
scroll to position [0, 0]
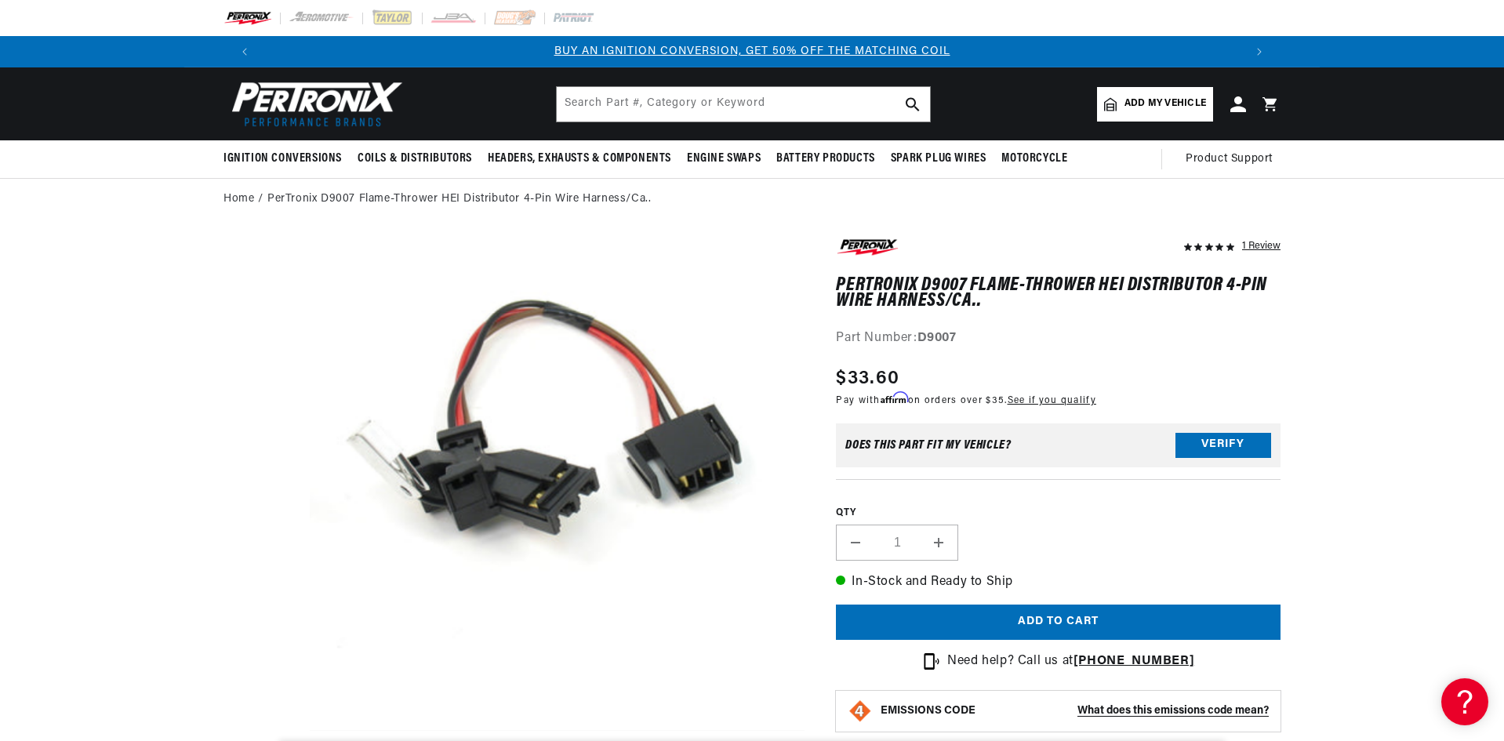
click at [946, 286] on h1 "PerTronix D9007 Flame-Thrower HEI Distributor 4-Pin Wire Harness/Ca.." at bounding box center [1058, 294] width 445 height 32
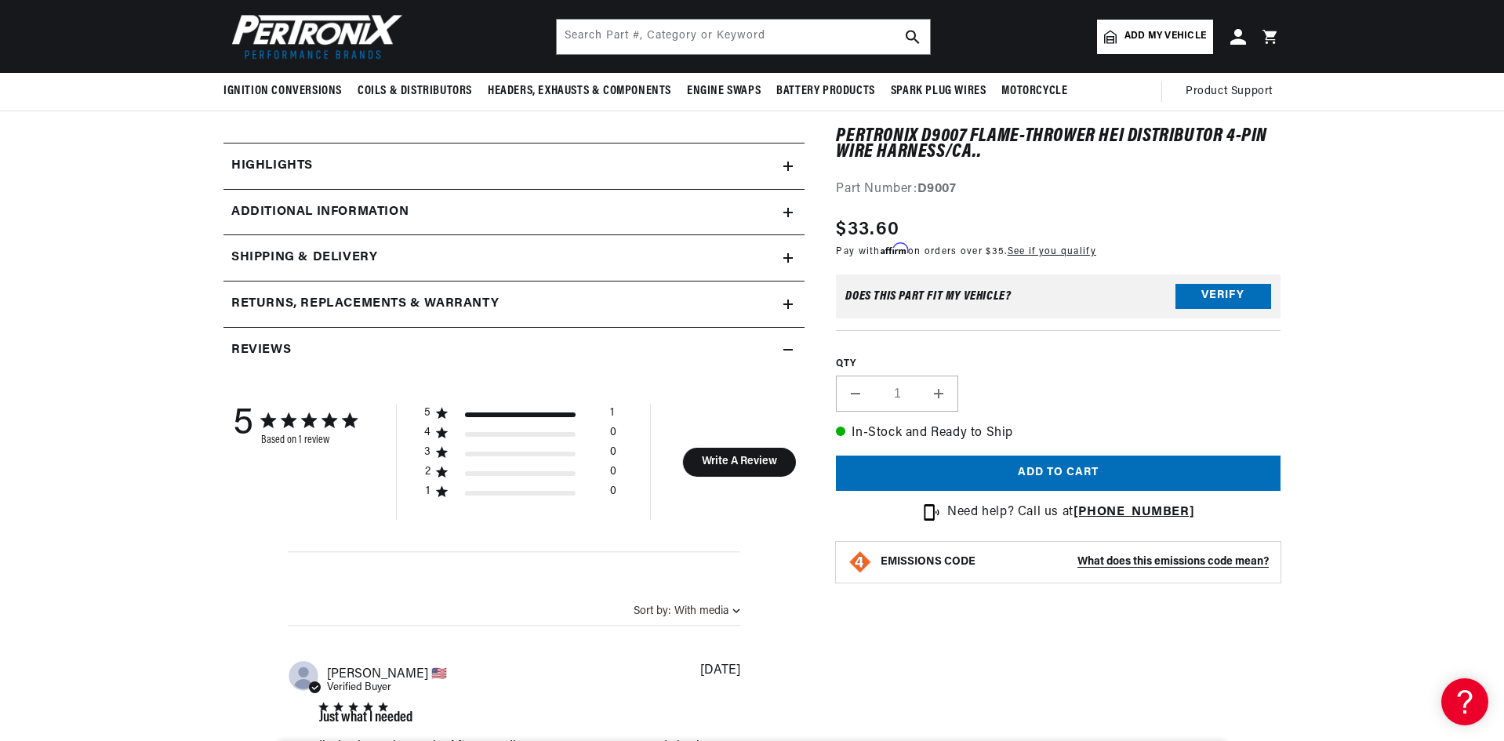
scroll to position [314, 0]
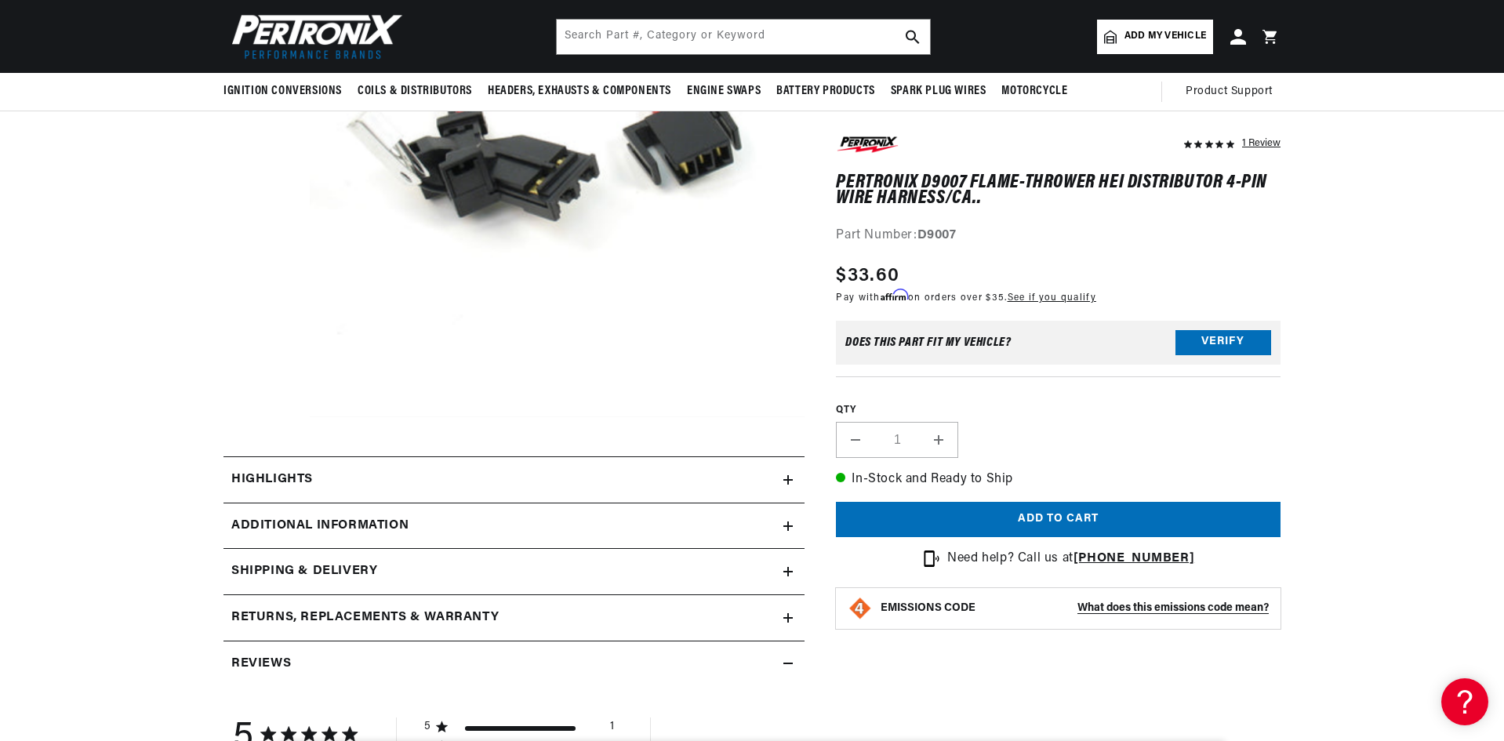
click at [423, 518] on div "Additional Information" at bounding box center [504, 526] width 560 height 20
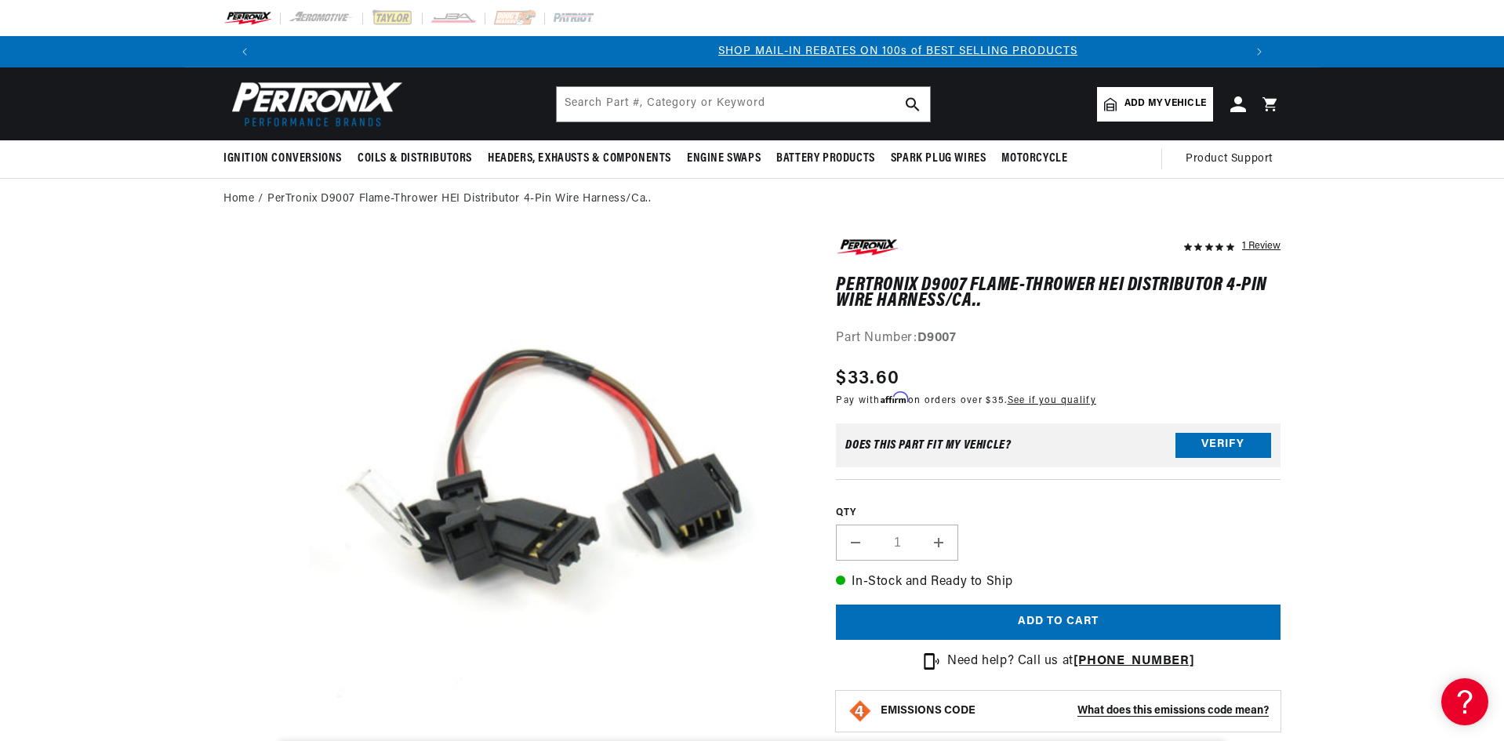
scroll to position [0, 980]
